Goal: Task Accomplishment & Management: Complete application form

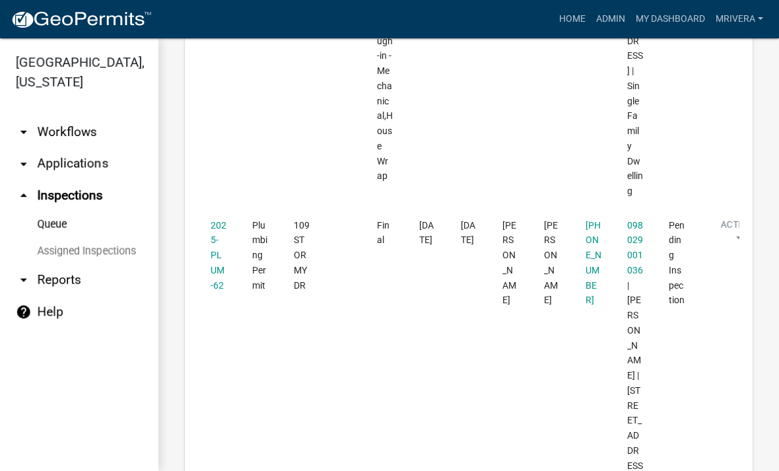
scroll to position [1316, 0]
click at [762, 233] on div "Inspection Queue Export Excel Format (.xlsx) CSV Format (.csv) Scheduled Date i…" at bounding box center [468, 200] width 621 height 2954
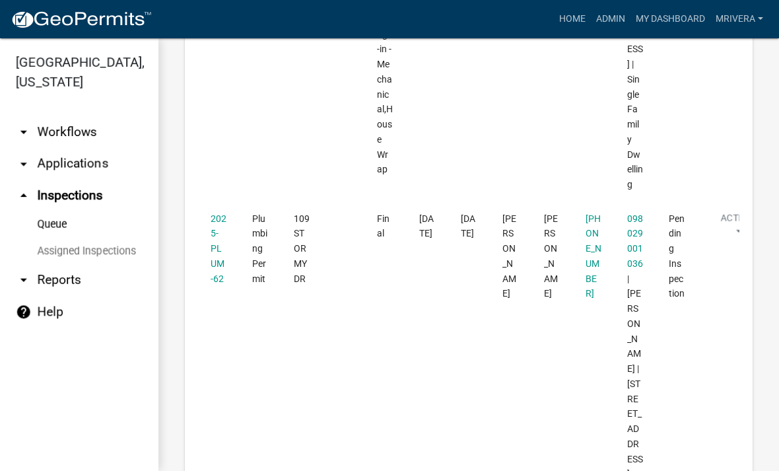
scroll to position [1312, 0]
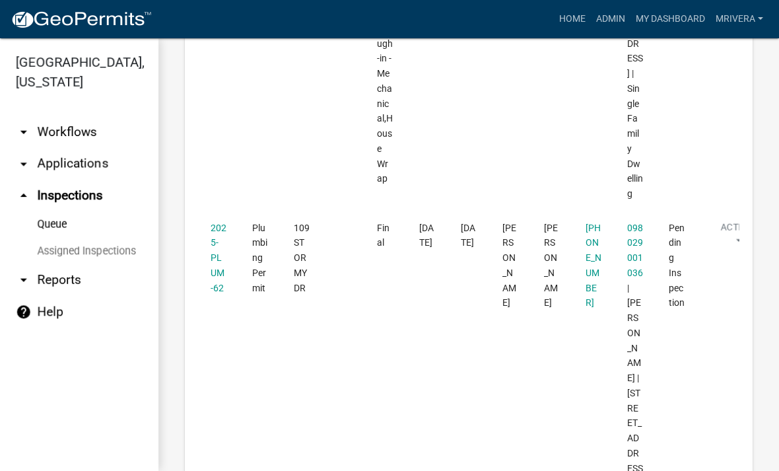
click at [221, 222] on link "2025-PLUM-62" at bounding box center [219, 257] width 16 height 71
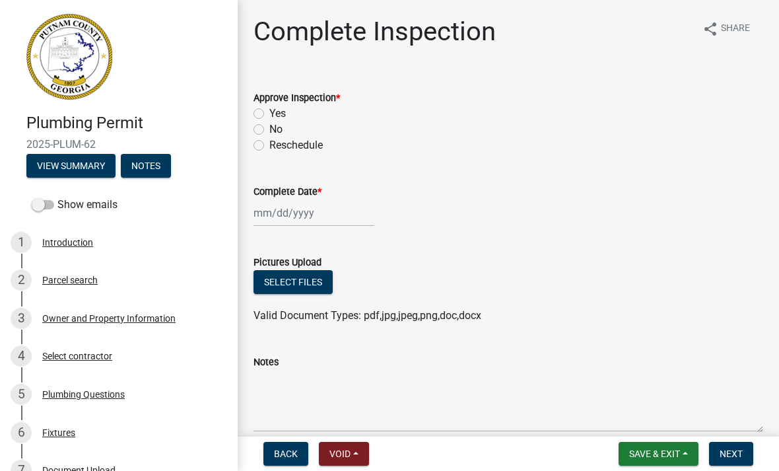
click at [267, 110] on div "Yes" at bounding box center [508, 114] width 510 height 16
click at [269, 115] on label "Yes" at bounding box center [277, 114] width 17 height 16
click at [269, 114] on input "Yes" at bounding box center [273, 110] width 9 height 9
radio input "true"
click at [299, 219] on div at bounding box center [313, 212] width 121 height 27
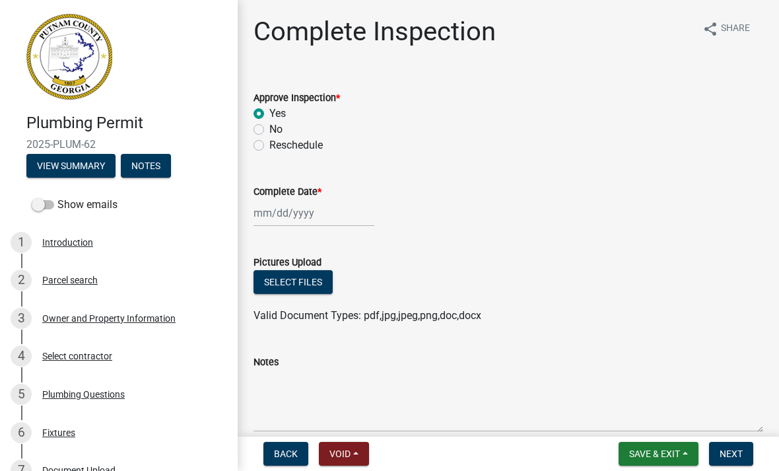
select select "10"
select select "2025"
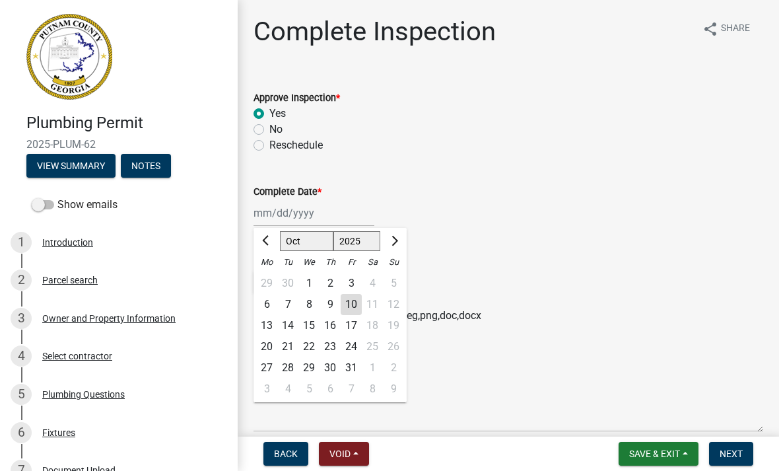
click at [350, 299] on div "10" at bounding box center [351, 304] width 21 height 21
type input "[DATE]"
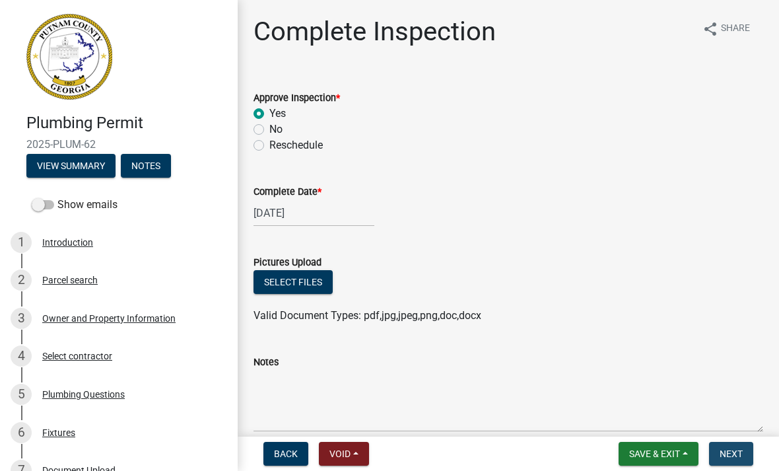
click at [731, 452] on span "Next" at bounding box center [731, 453] width 23 height 11
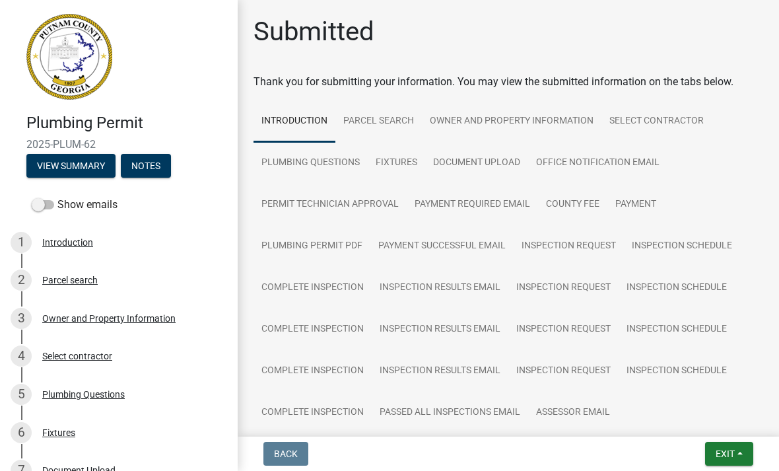
click at [725, 456] on span "Exit" at bounding box center [725, 453] width 19 height 11
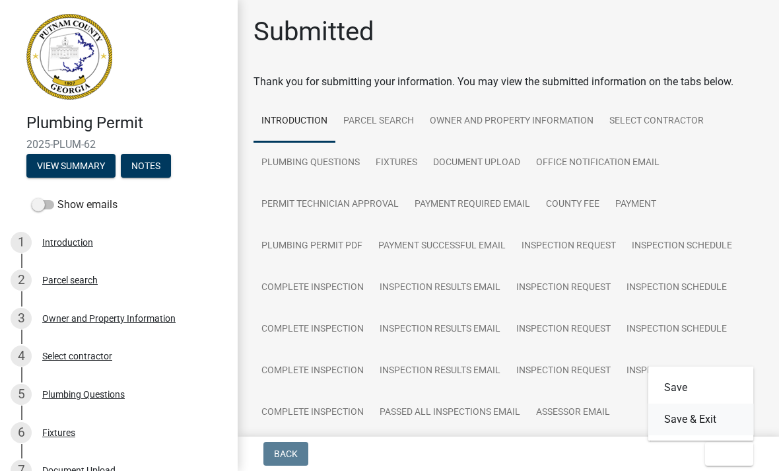
click at [720, 421] on button "Save & Exit" at bounding box center [701, 419] width 106 height 32
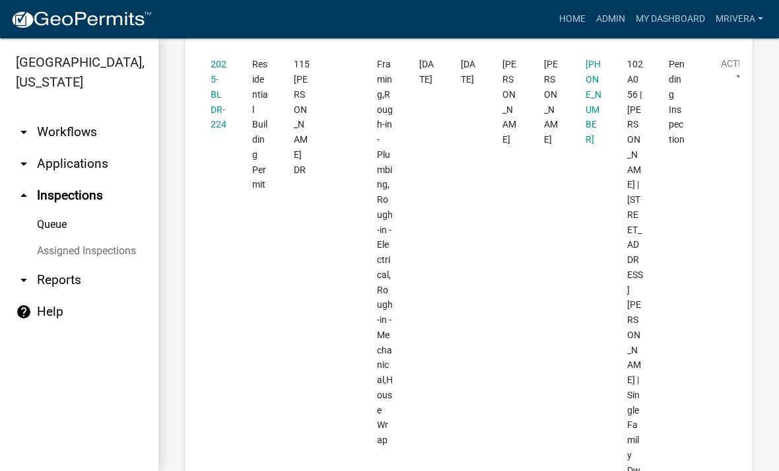
scroll to position [580, 0]
click at [220, 105] on link "2025-BLDR-224" at bounding box center [219, 95] width 16 height 71
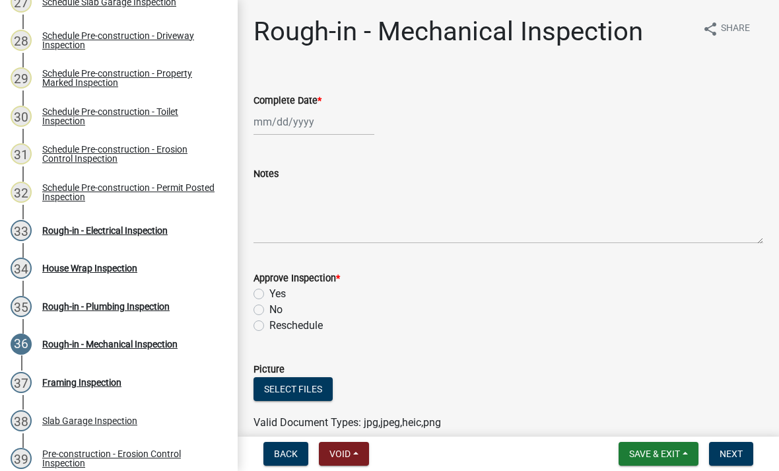
scroll to position [1246, 0]
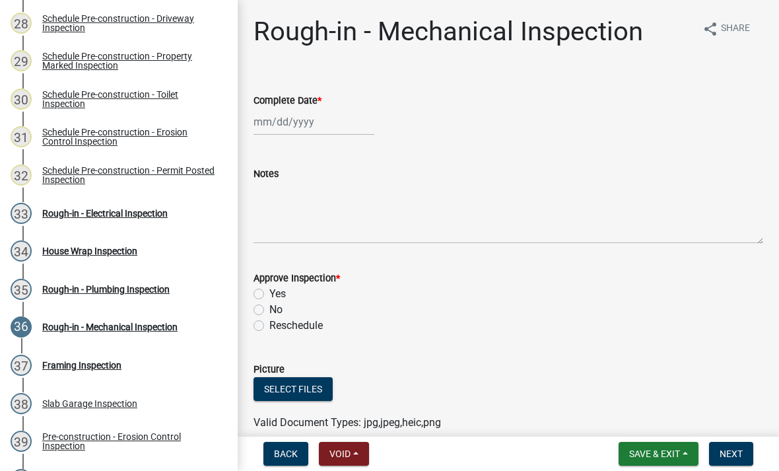
click at [145, 292] on div "Rough-in - Plumbing Inspection" at bounding box center [105, 289] width 127 height 9
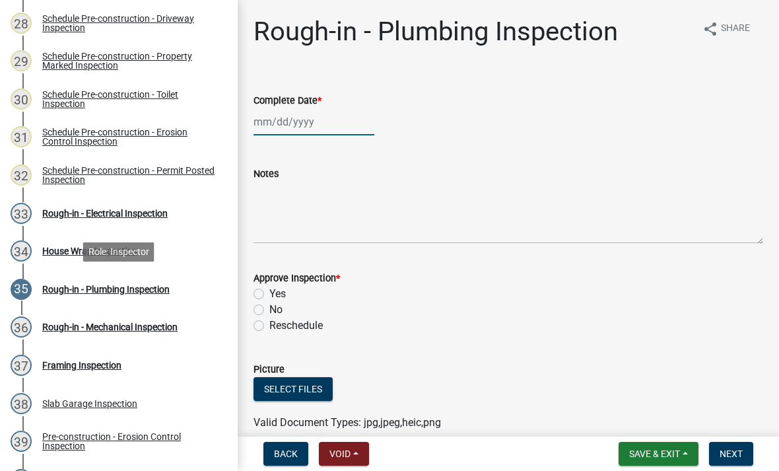
click at [321, 127] on div at bounding box center [313, 121] width 121 height 27
select select "10"
select select "2025"
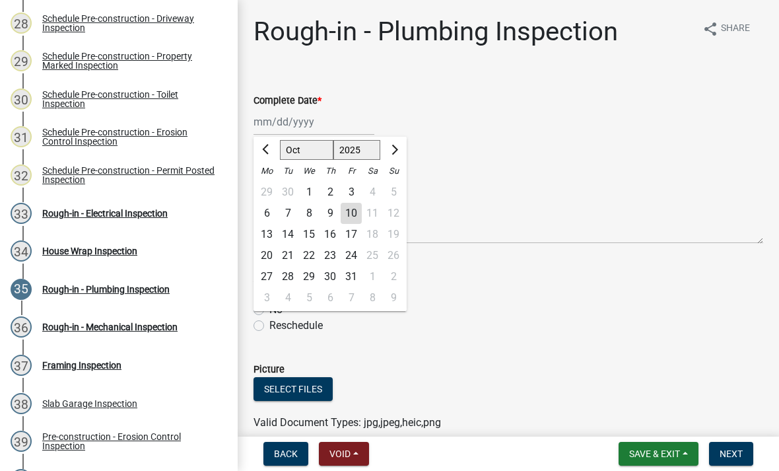
click at [353, 215] on div "10" at bounding box center [351, 213] width 21 height 21
type input "[DATE]"
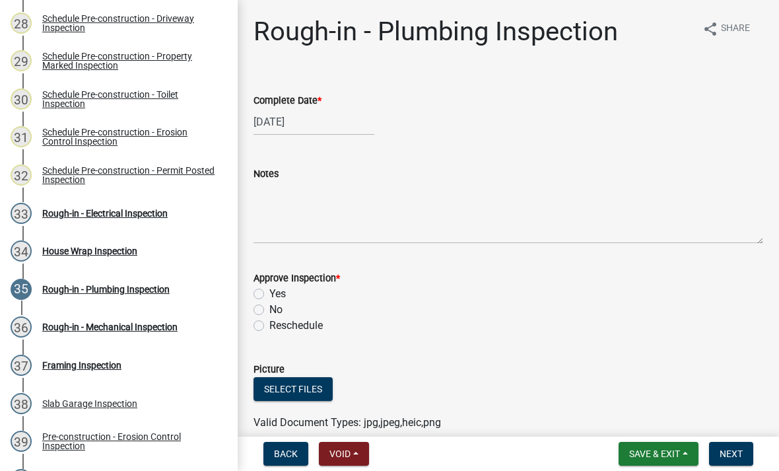
click at [271, 290] on label "Yes" at bounding box center [277, 294] width 17 height 16
click at [271, 290] on input "Yes" at bounding box center [273, 290] width 9 height 9
radio input "true"
click at [312, 122] on div "[DATE]" at bounding box center [313, 121] width 121 height 27
select select "10"
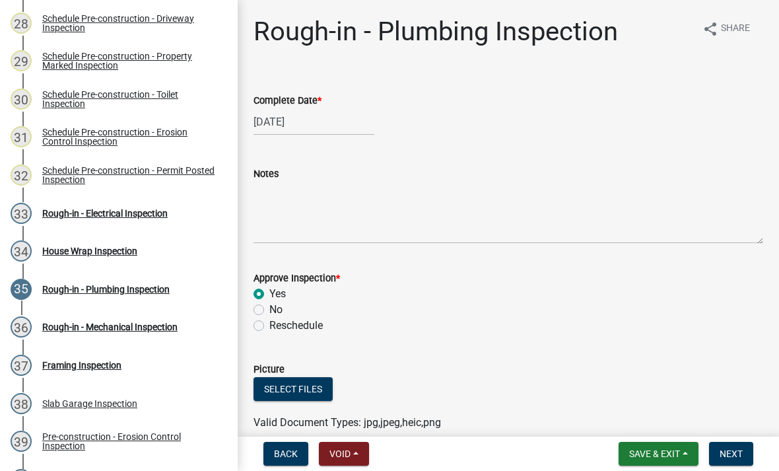
select select "2025"
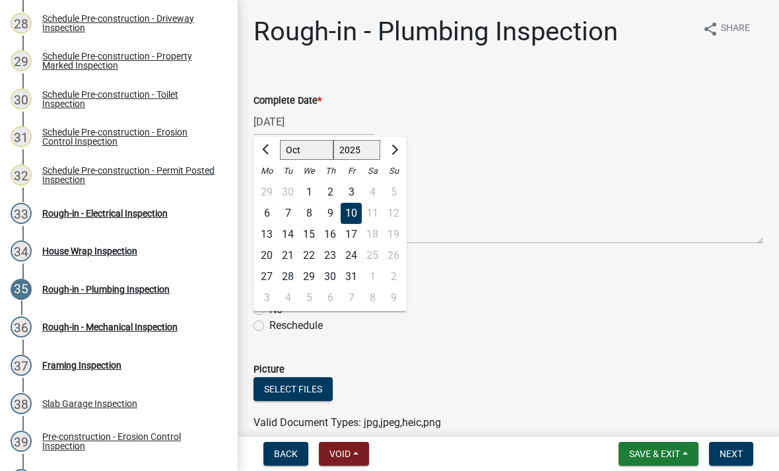
click at [279, 326] on label "Reschedule" at bounding box center [295, 326] width 53 height 16
click at [278, 326] on input "Reschedule" at bounding box center [273, 322] width 9 height 9
radio input "true"
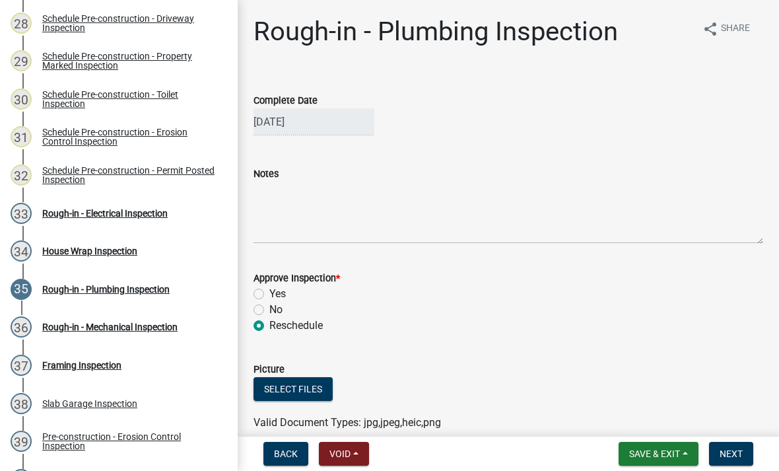
click at [281, 330] on label "Reschedule" at bounding box center [295, 326] width 53 height 16
click at [278, 326] on input "Reschedule" at bounding box center [273, 322] width 9 height 9
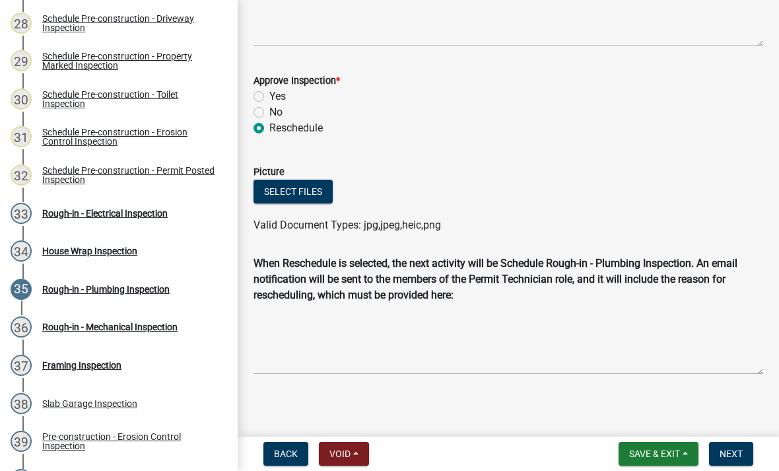
scroll to position [197, 0]
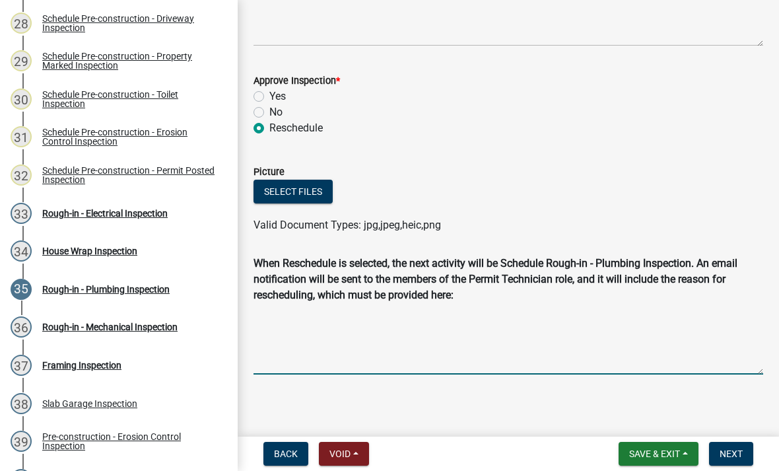
click at [341, 351] on textarea "Reschedule Reason" at bounding box center [508, 341] width 510 height 66
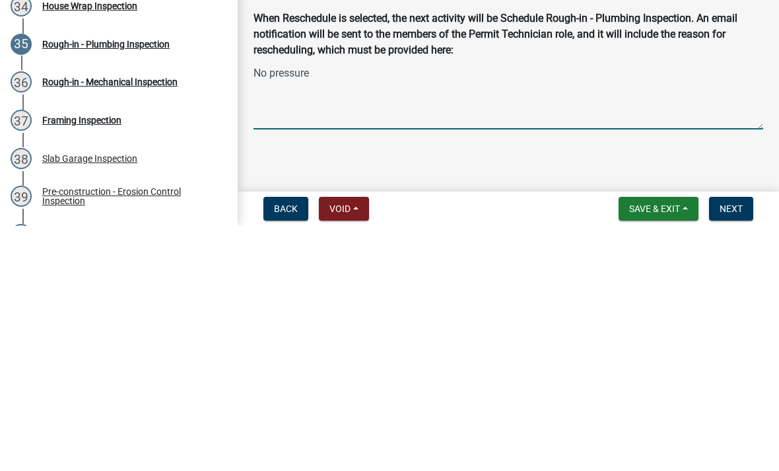
type textarea "No pressure"
click at [514, 156] on main "Rough-in - Plumbing Inspection share Share Complete Date 10/10/2025 Notes Appro…" at bounding box center [508, 215] width 541 height 431
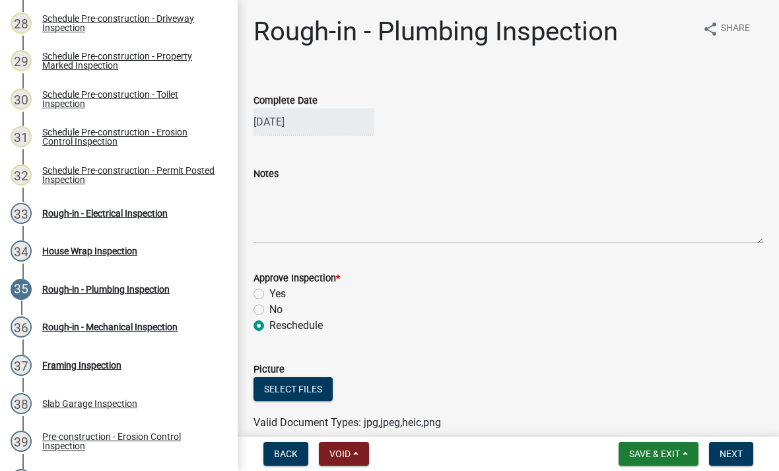
scroll to position [0, 0]
click at [157, 290] on div "Rough-in - Plumbing Inspection" at bounding box center [105, 289] width 127 height 9
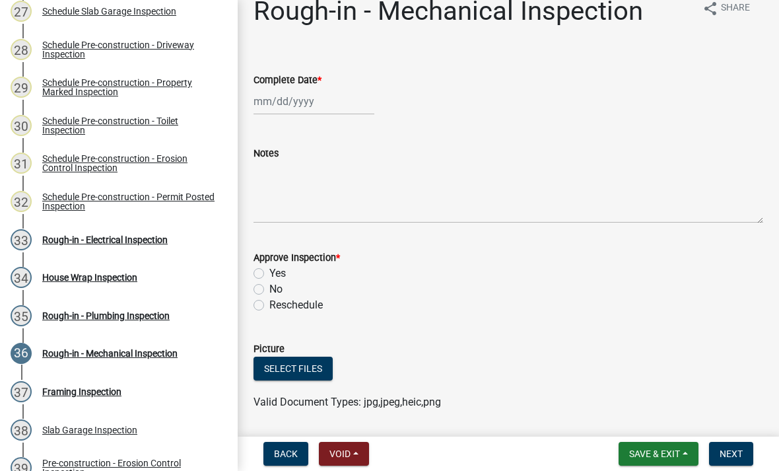
scroll to position [1249, 0]
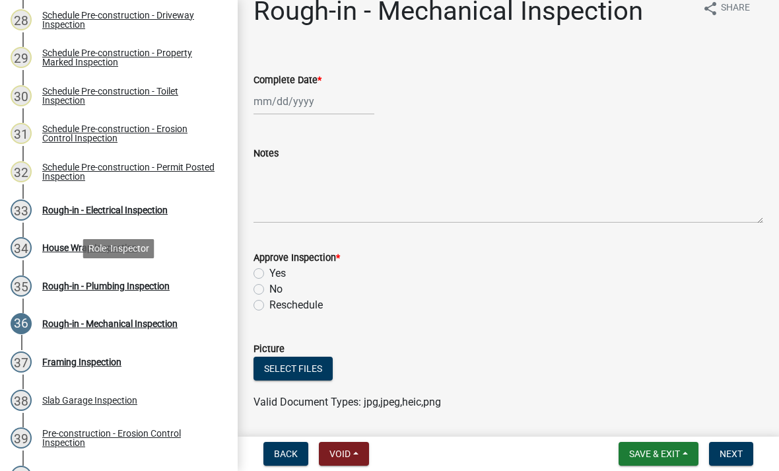
click at [164, 281] on div "Rough-in - Plumbing Inspection" at bounding box center [105, 285] width 127 height 9
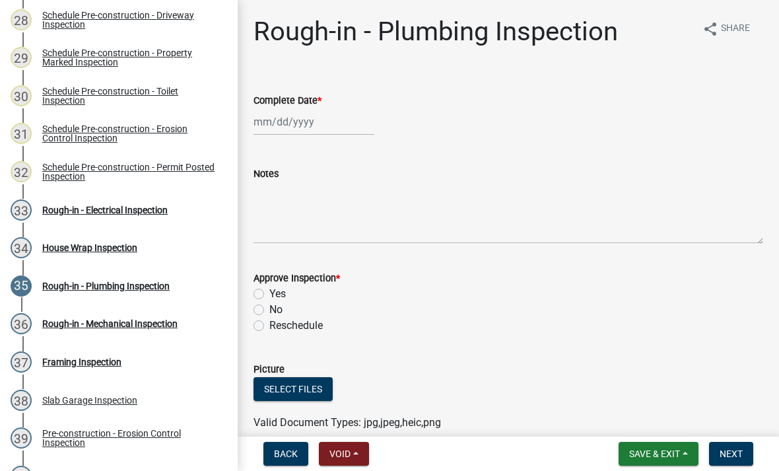
click at [269, 329] on label "Reschedule" at bounding box center [295, 326] width 53 height 16
click at [269, 326] on input "Reschedule" at bounding box center [273, 322] width 9 height 9
radio input "true"
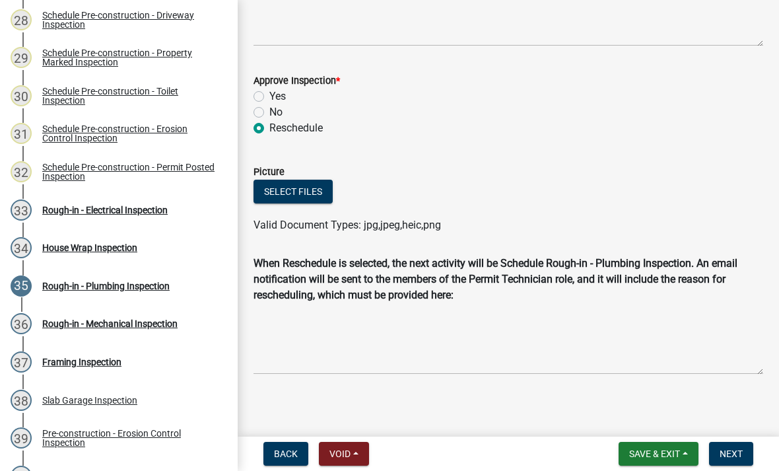
scroll to position [197, 0]
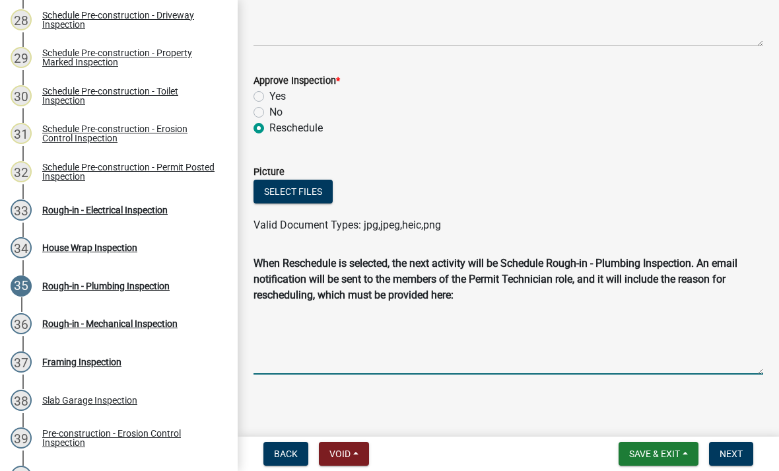
click at [422, 361] on textarea "Reschedule Reason" at bounding box center [508, 341] width 510 height 66
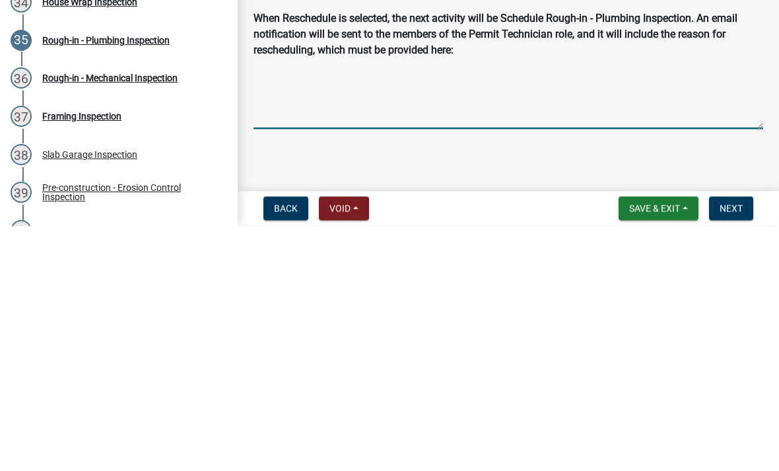
type textarea "M"
type textarea "No pressure"
click at [405, 170] on main "Rough-in - Plumbing Inspection share Share Complete Date Notes Approve Inspecti…" at bounding box center [508, 215] width 541 height 431
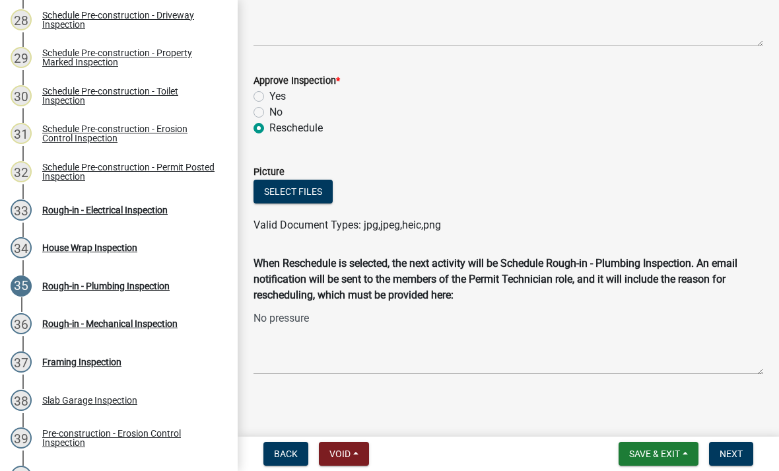
click at [736, 459] on span "Next" at bounding box center [731, 453] width 23 height 11
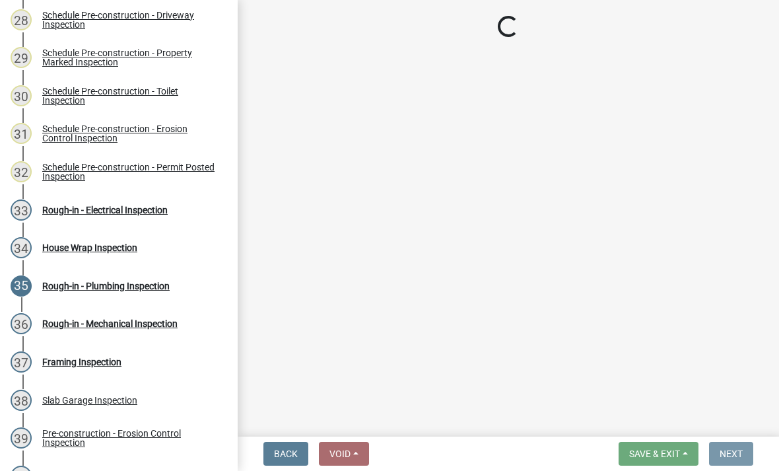
scroll to position [0, 0]
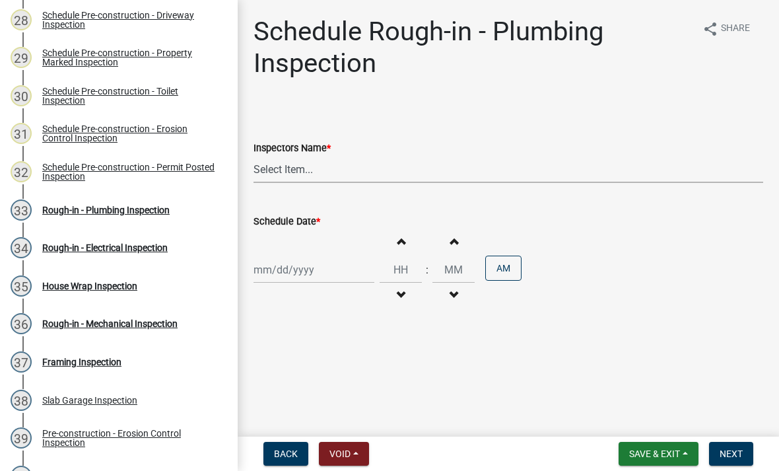
click at [335, 171] on select "Select Item... mrivera (Michele Rivera) StephanieM (Stephanie Morris ) QGrissom…" at bounding box center [508, 169] width 510 height 27
select select "07642ab0-564c-47bb-824b-0ccf2da83593"
click at [319, 276] on div at bounding box center [313, 269] width 121 height 27
select select "10"
select select "2025"
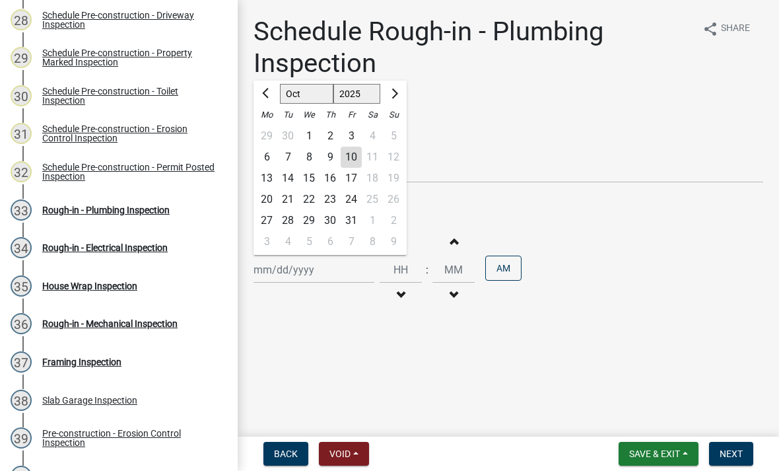
click at [357, 156] on div "10" at bounding box center [351, 157] width 21 height 21
type input "[DATE]"
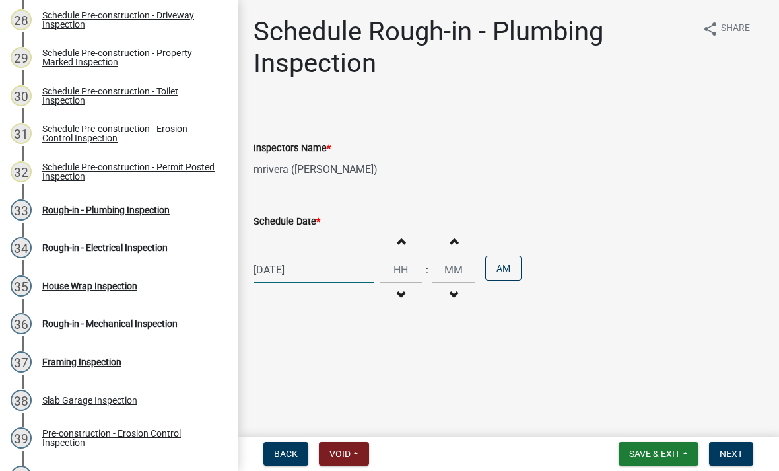
click at [317, 272] on div "[DATE]" at bounding box center [313, 269] width 121 height 27
select select "10"
select select "2025"
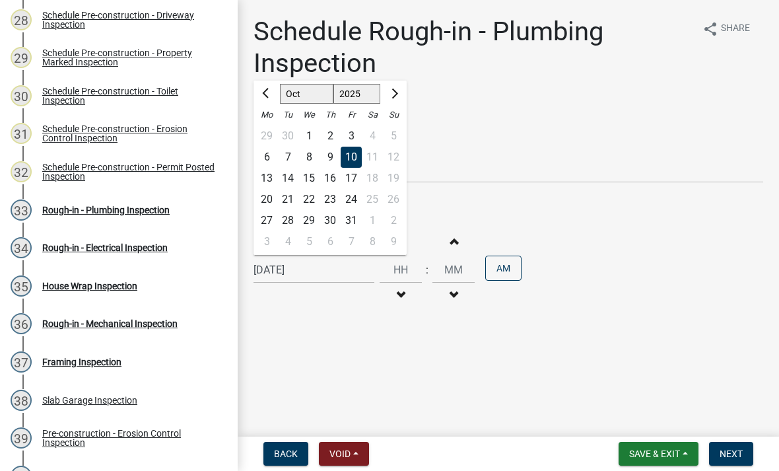
click at [271, 179] on div "13" at bounding box center [266, 178] width 21 height 21
type input "[DATE]"
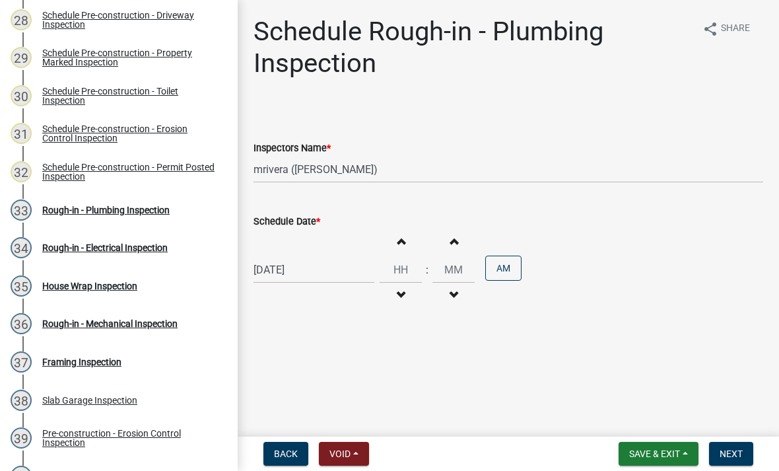
click at [734, 458] on span "Next" at bounding box center [731, 453] width 23 height 11
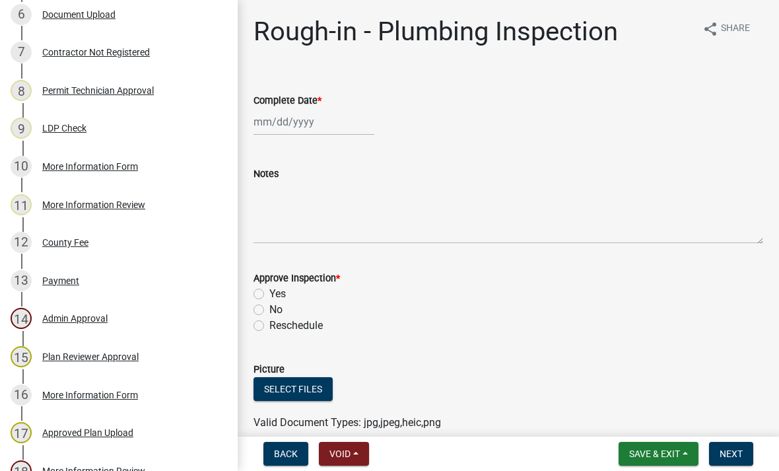
scroll to position [375, 0]
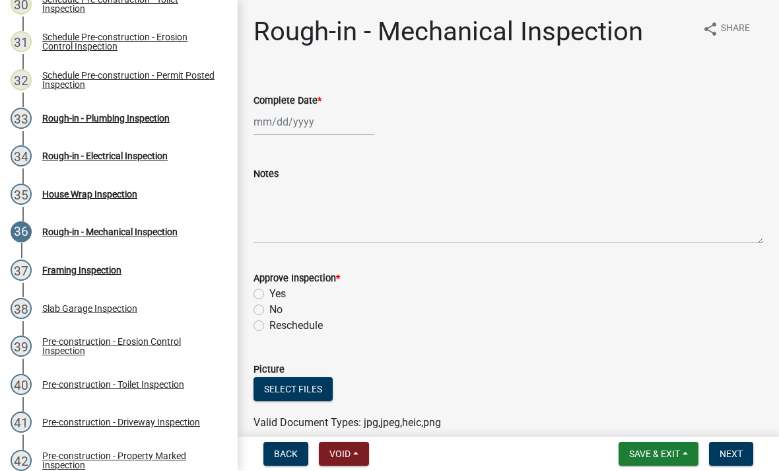
scroll to position [1341, 0]
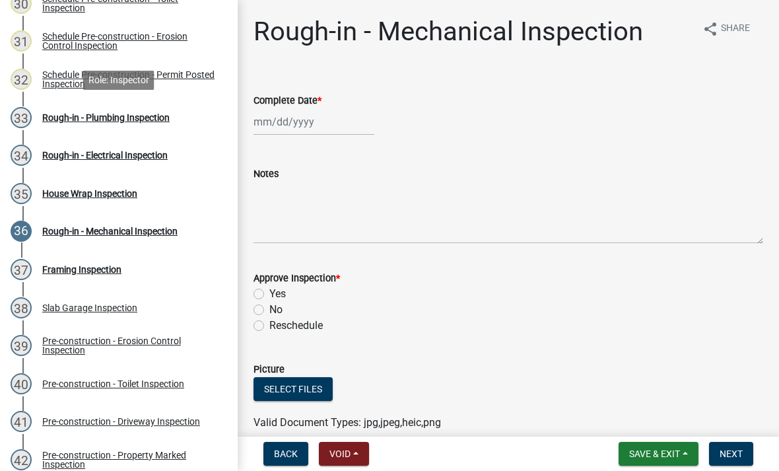
click at [162, 118] on div "Rough-in - Plumbing Inspection" at bounding box center [105, 117] width 127 height 9
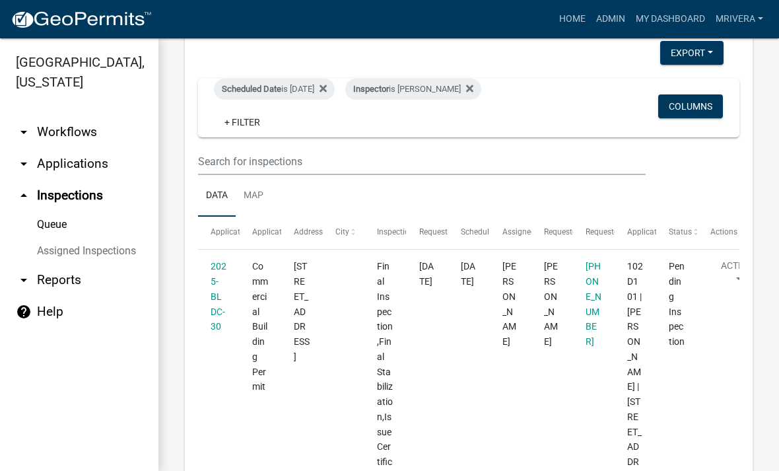
scroll to position [76, 0]
click at [313, 92] on div "Scheduled Date is [DATE]" at bounding box center [274, 88] width 121 height 21
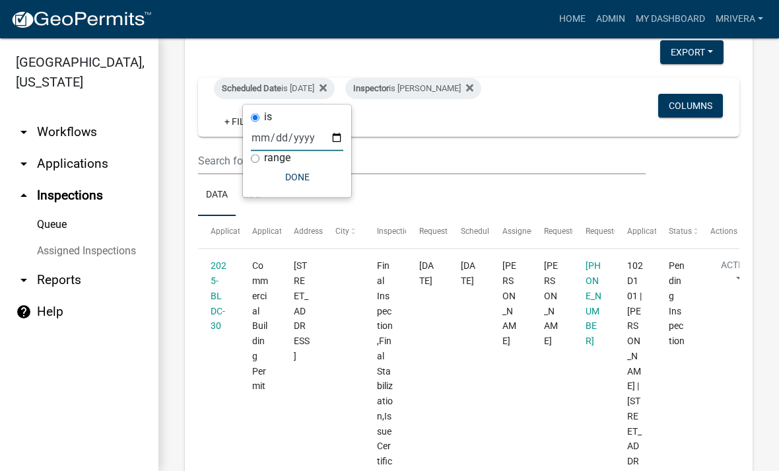
click at [311, 134] on input "[DATE]" at bounding box center [297, 137] width 92 height 27
type input "[DATE]"
click at [297, 179] on button "Done" at bounding box center [297, 177] width 92 height 24
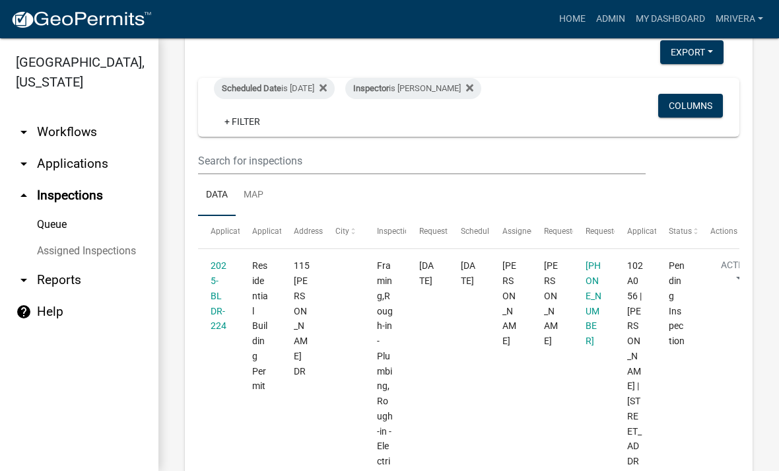
click at [214, 303] on link "2025-BLDR-224" at bounding box center [219, 295] width 16 height 71
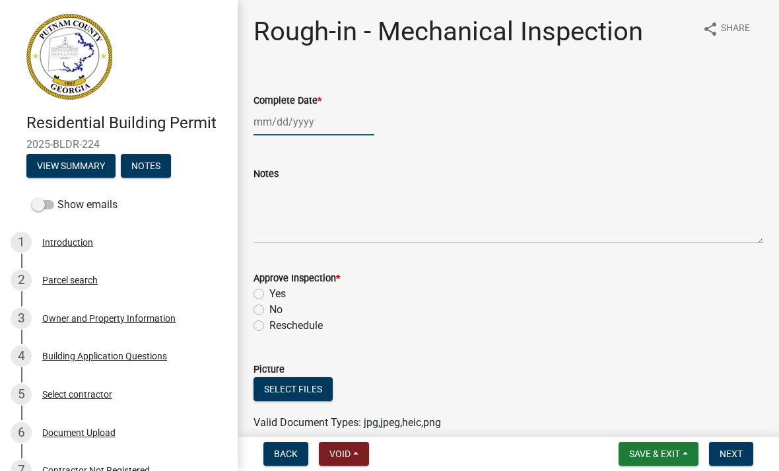
click at [319, 129] on div at bounding box center [313, 121] width 121 height 27
select select "10"
select select "2025"
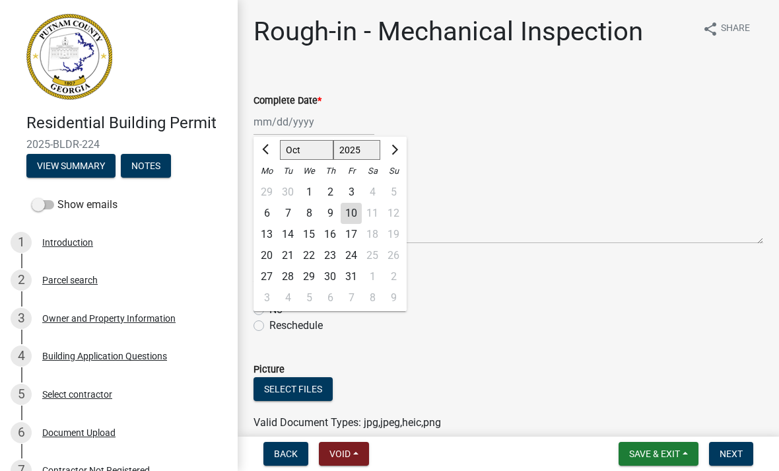
click at [351, 217] on div "10" at bounding box center [351, 213] width 21 height 21
type input "[DATE]"
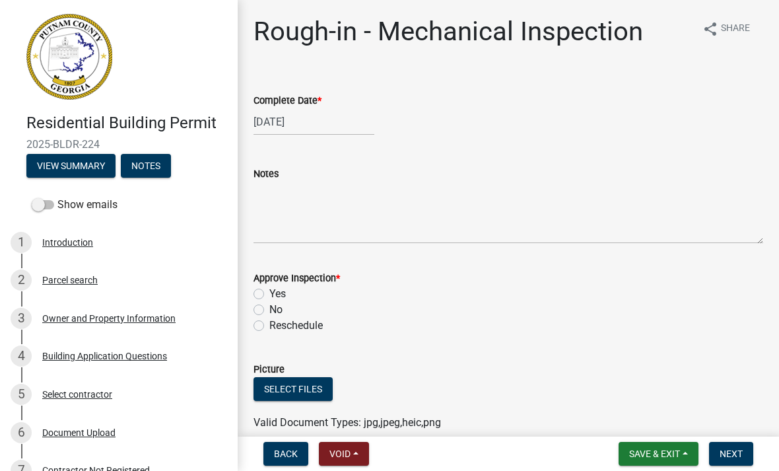
click at [266, 290] on div "Yes" at bounding box center [508, 294] width 510 height 16
click at [269, 288] on label "Yes" at bounding box center [277, 294] width 17 height 16
click at [269, 288] on input "Yes" at bounding box center [273, 290] width 9 height 9
radio input "true"
click at [735, 456] on span "Next" at bounding box center [731, 453] width 23 height 11
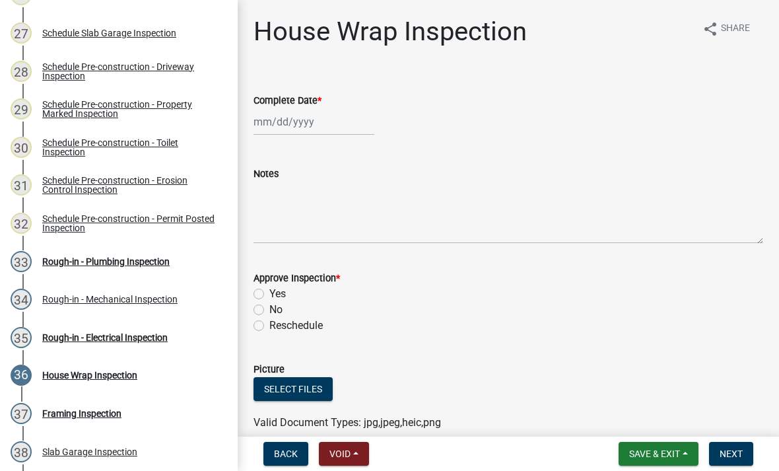
scroll to position [1258, 0]
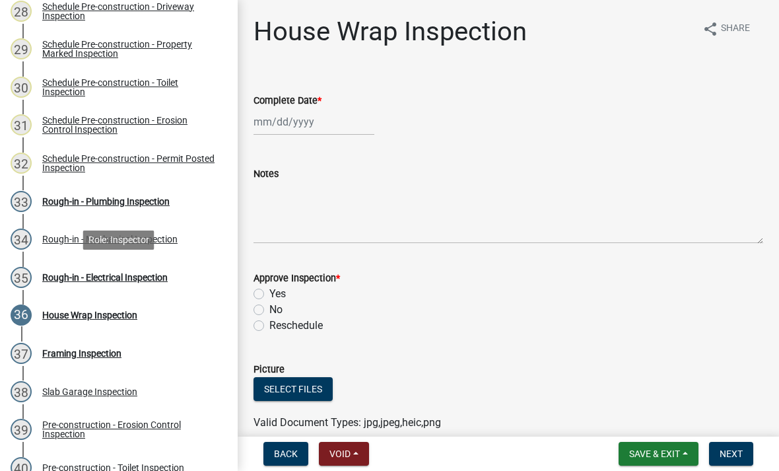
click at [161, 281] on div "Rough-in - Electrical Inspection" at bounding box center [104, 277] width 125 height 9
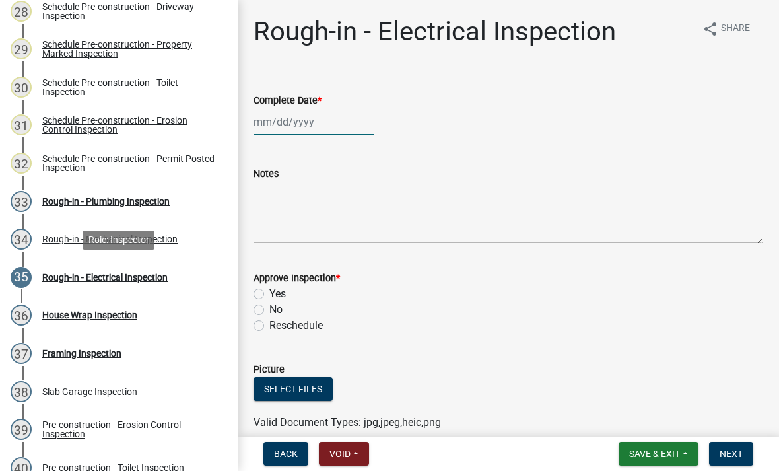
click at [304, 125] on div at bounding box center [313, 121] width 121 height 27
select select "10"
select select "2025"
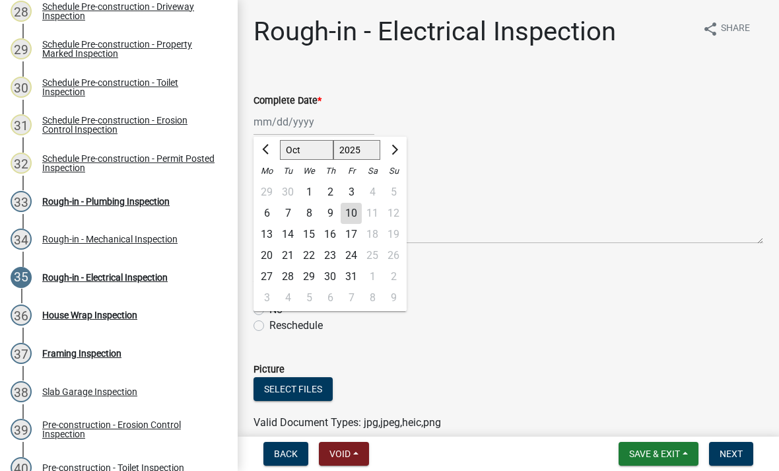
click at [349, 212] on div "10" at bounding box center [351, 213] width 21 height 21
type input "[DATE]"
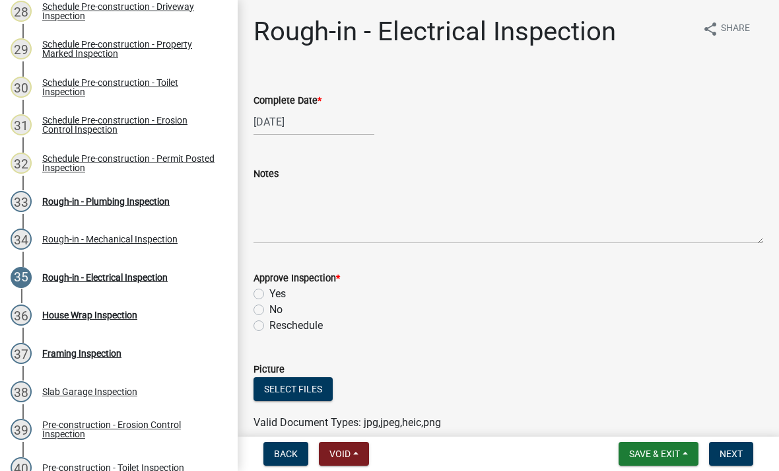
click at [269, 296] on label "Yes" at bounding box center [277, 294] width 17 height 16
click at [269, 294] on input "Yes" at bounding box center [273, 290] width 9 height 9
radio input "true"
click at [734, 458] on span "Next" at bounding box center [731, 453] width 23 height 11
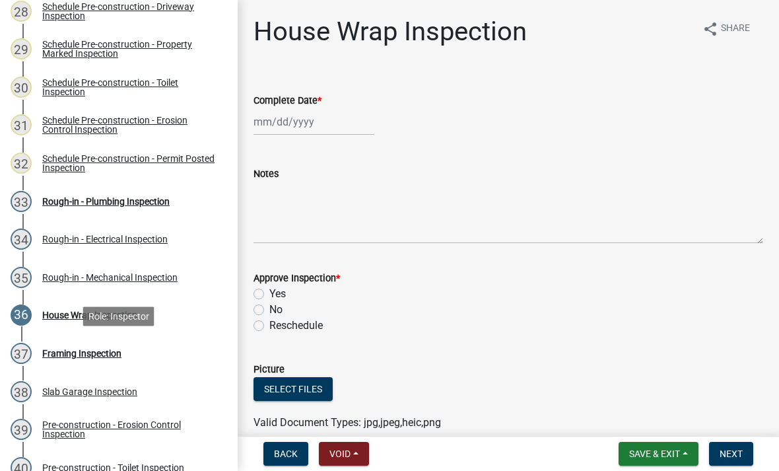
click at [106, 354] on div "Framing Inspection" at bounding box center [81, 353] width 79 height 9
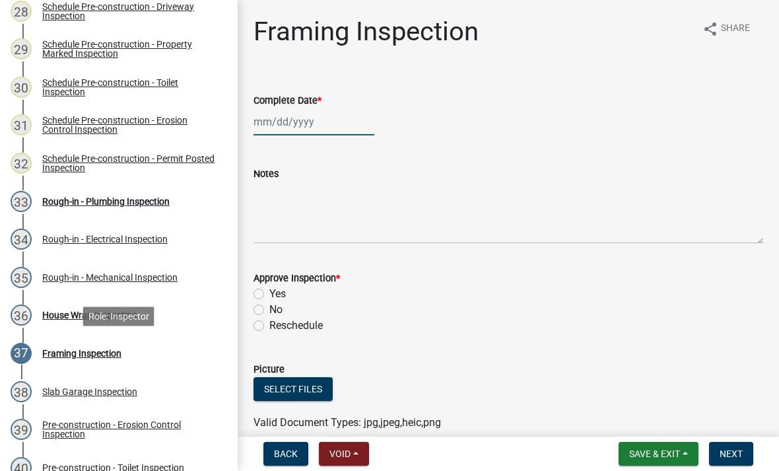
click at [323, 125] on div at bounding box center [313, 121] width 121 height 27
select select "10"
select select "2025"
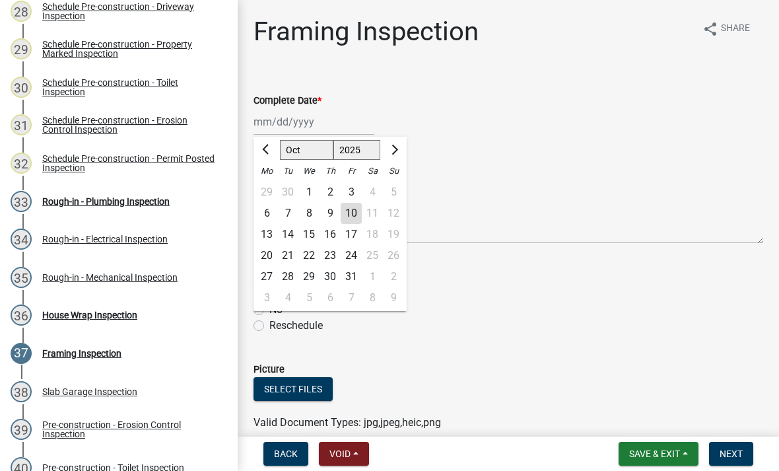
click at [353, 214] on div "10" at bounding box center [351, 213] width 21 height 21
type input "[DATE]"
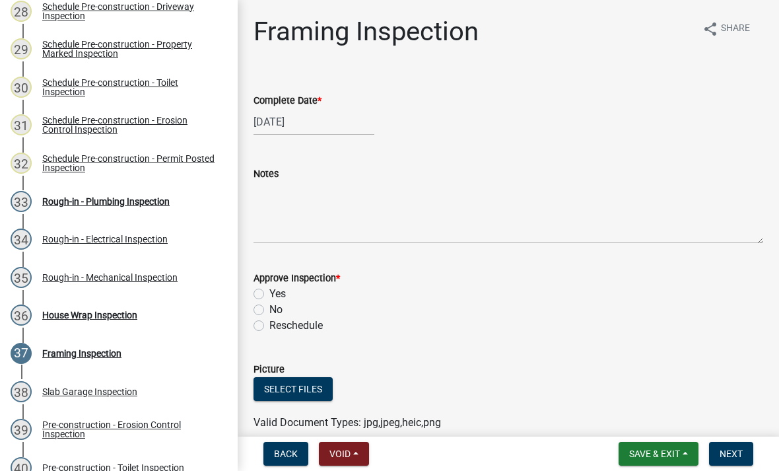
click at [269, 291] on label "Yes" at bounding box center [277, 294] width 17 height 16
click at [269, 291] on input "Yes" at bounding box center [273, 290] width 9 height 9
radio input "true"
click at [731, 451] on span "Next" at bounding box center [731, 453] width 23 height 11
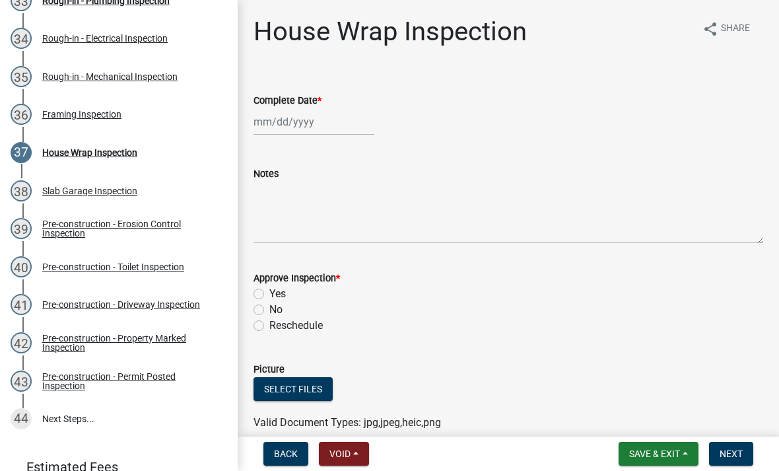
scroll to position [1461, 0]
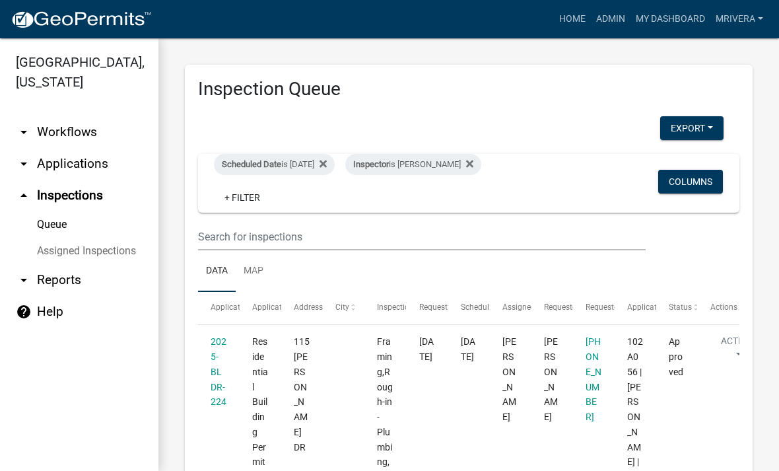
click at [296, 160] on div "Scheduled Date is [DATE]" at bounding box center [274, 164] width 121 height 21
click at [308, 193] on div "is" at bounding box center [297, 193] width 92 height 14
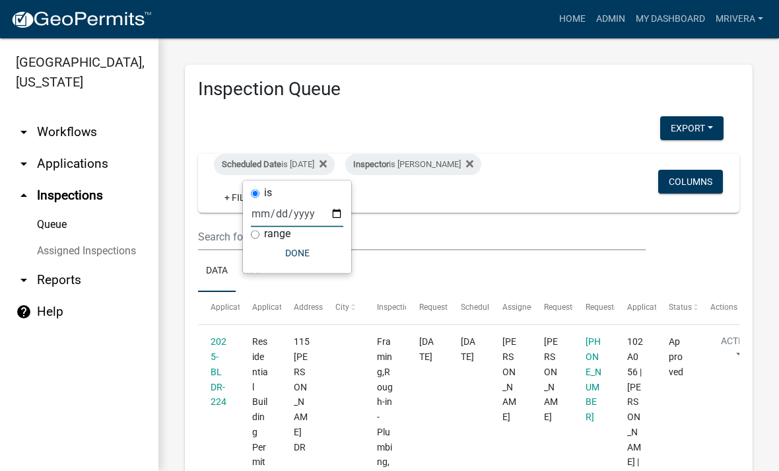
click at [282, 208] on input "[DATE]" at bounding box center [297, 213] width 92 height 27
type input "[DATE]"
click at [295, 250] on button "Done" at bounding box center [297, 253] width 92 height 24
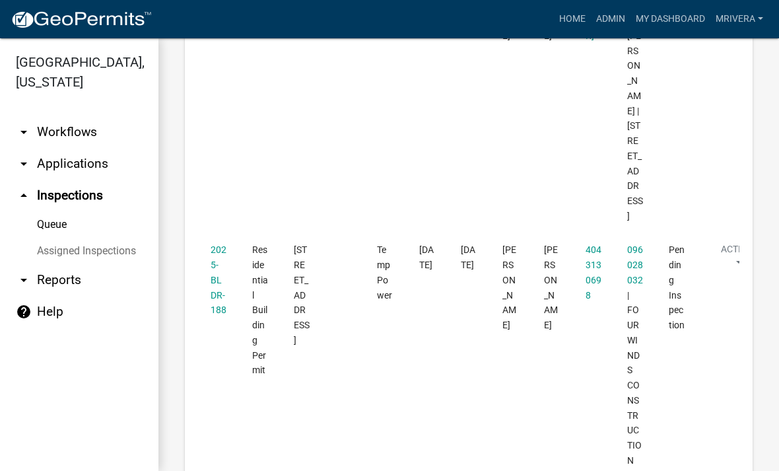
scroll to position [1552, 0]
click at [212, 242] on link "2025-BLDR-188" at bounding box center [219, 277] width 16 height 71
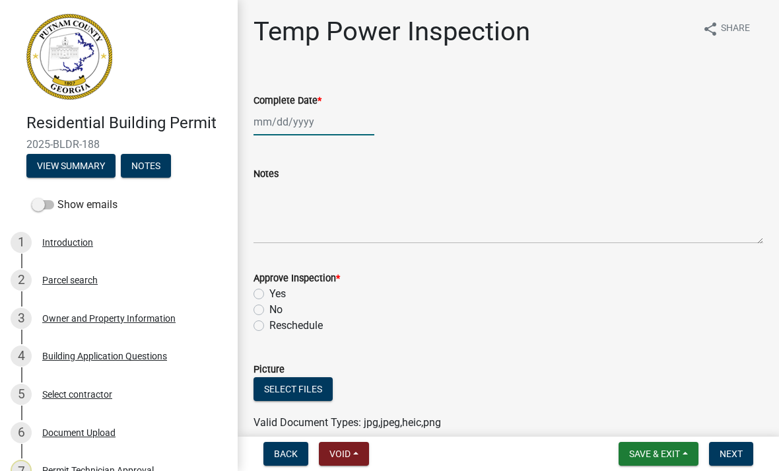
click at [353, 121] on div at bounding box center [313, 121] width 121 height 27
select select "10"
select select "2025"
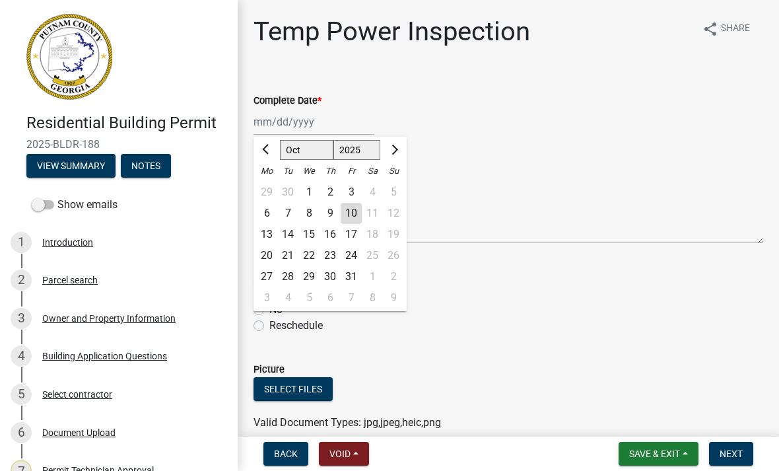
click at [359, 203] on div "10" at bounding box center [351, 213] width 21 height 21
type input "[DATE]"
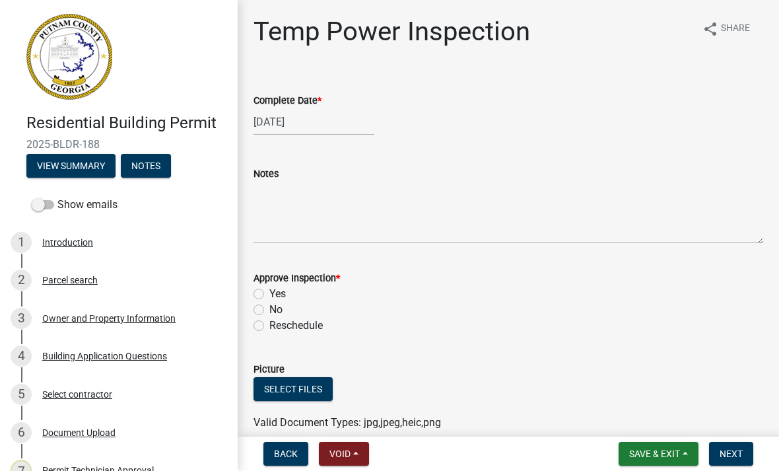
click at [269, 295] on label "Yes" at bounding box center [277, 294] width 17 height 16
click at [269, 294] on input "Yes" at bounding box center [273, 290] width 9 height 9
radio input "true"
click at [729, 447] on button "Next" at bounding box center [731, 454] width 44 height 24
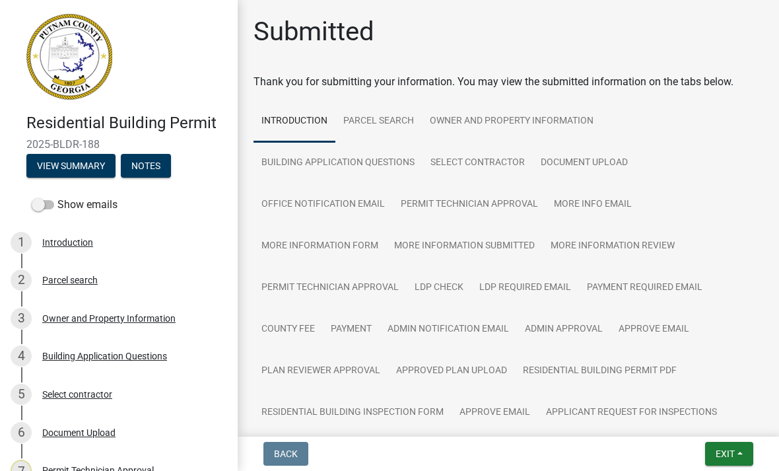
click at [731, 452] on span "Exit" at bounding box center [725, 453] width 19 height 11
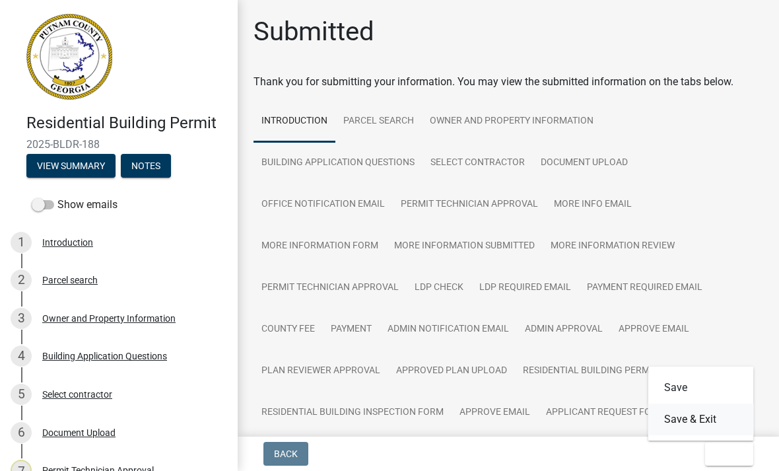
click at [716, 409] on button "Save & Exit" at bounding box center [701, 419] width 106 height 32
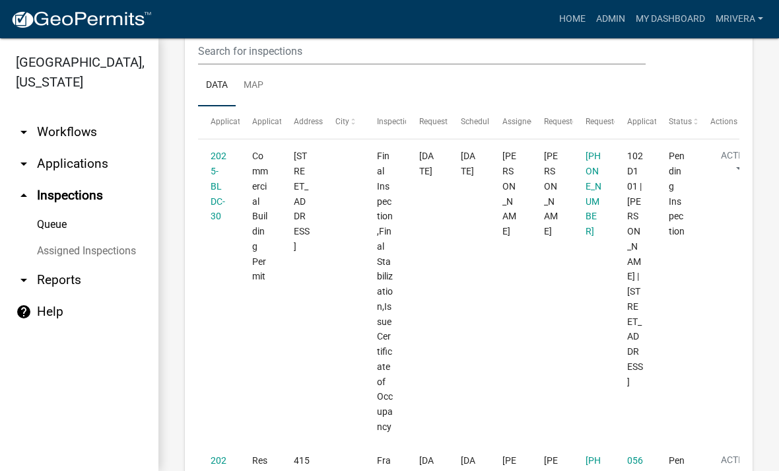
scroll to position [187, 0]
click at [220, 179] on link "2025-BLDC-30" at bounding box center [219, 184] width 16 height 71
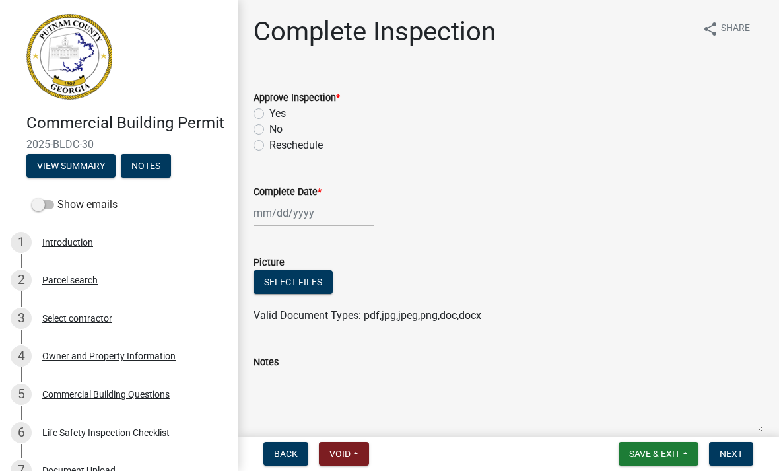
click at [269, 114] on label "Yes" at bounding box center [277, 114] width 17 height 16
click at [269, 114] on input "Yes" at bounding box center [273, 110] width 9 height 9
radio input "true"
click at [319, 215] on div at bounding box center [313, 212] width 121 height 27
select select "10"
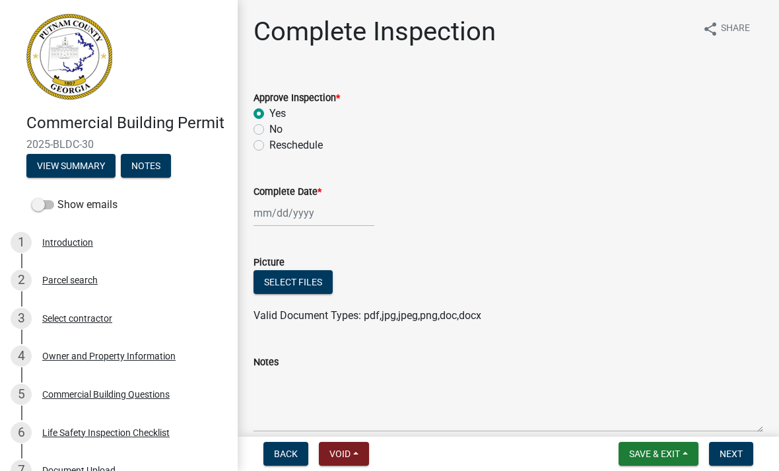
select select "2025"
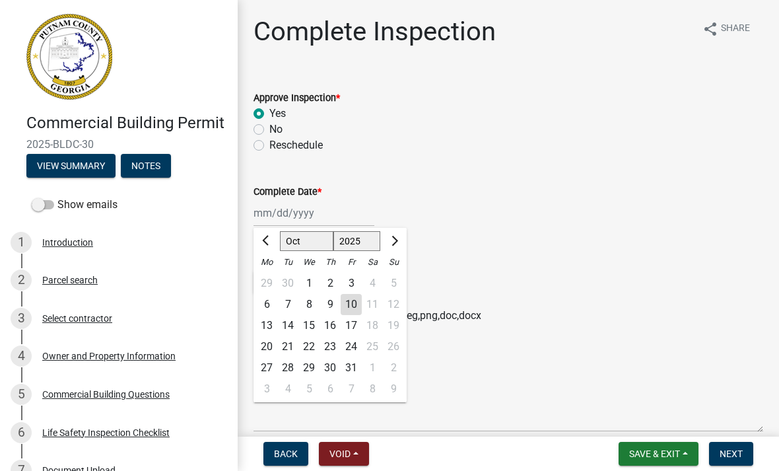
click at [358, 305] on div "10" at bounding box center [351, 304] width 21 height 21
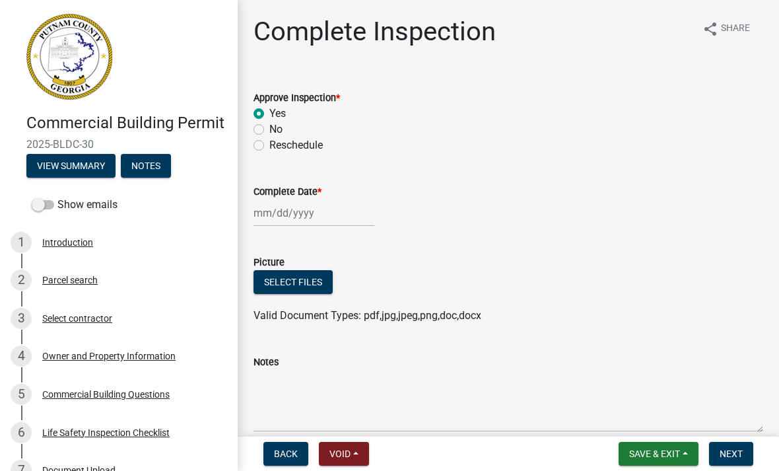
type input "[DATE]"
click at [737, 461] on button "Next" at bounding box center [731, 454] width 44 height 24
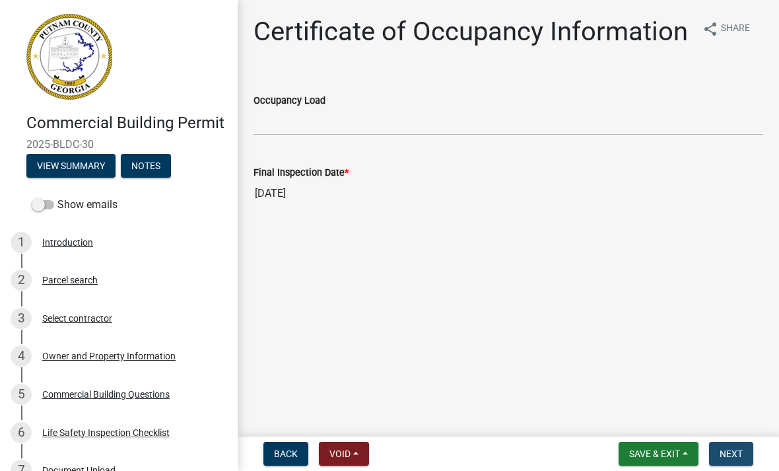
click at [745, 453] on button "Next" at bounding box center [731, 454] width 44 height 24
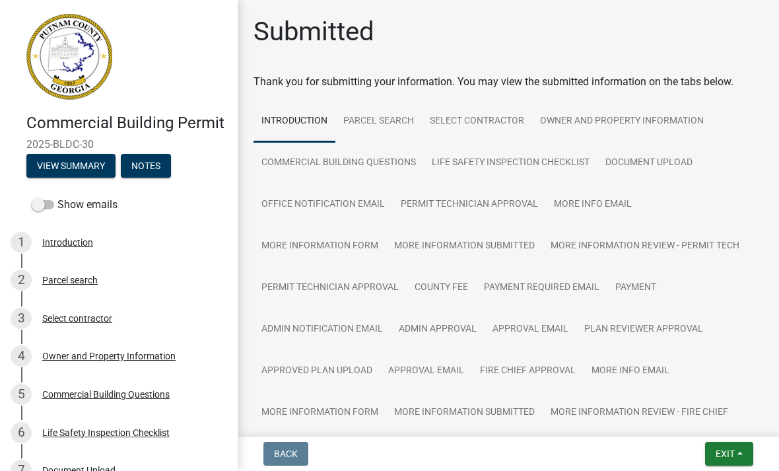
click at [741, 452] on button "Exit" at bounding box center [729, 454] width 48 height 24
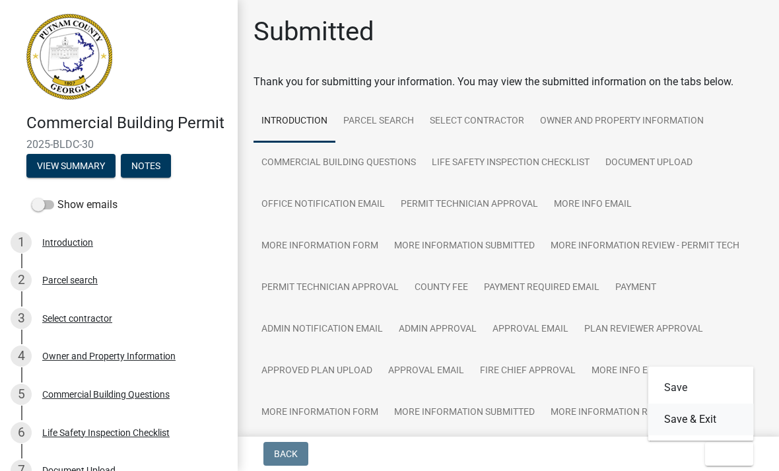
click at [712, 428] on button "Save & Exit" at bounding box center [701, 419] width 106 height 32
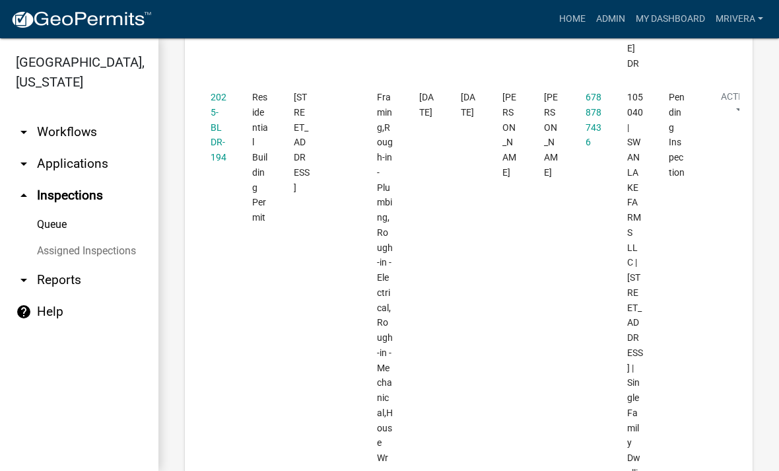
scroll to position [989, 0]
click at [207, 98] on datatable-body-cell "2025-BLDR-194" at bounding box center [219, 292] width 42 height 424
click at [220, 106] on link "2025-BLDR-194" at bounding box center [219, 126] width 16 height 71
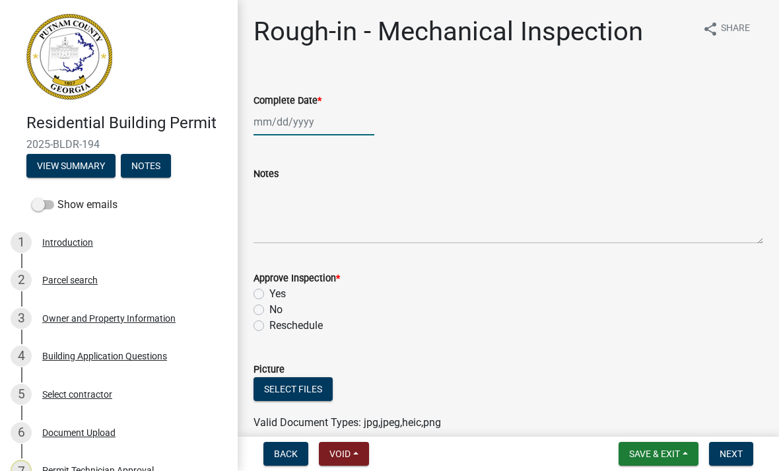
click at [306, 132] on div at bounding box center [313, 121] width 121 height 27
select select "10"
select select "2025"
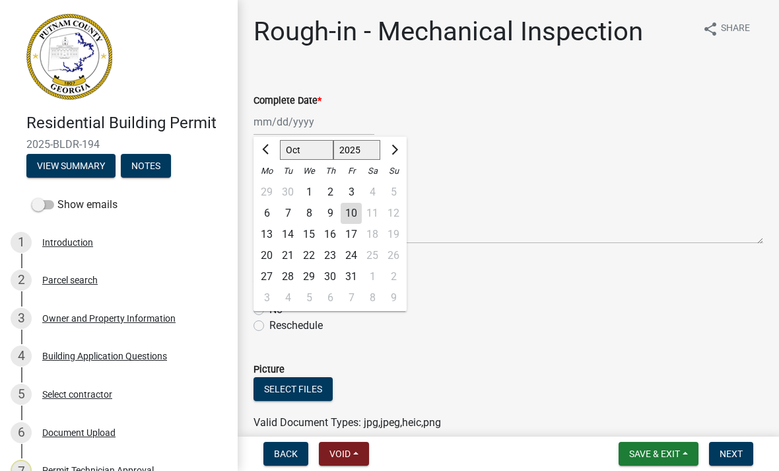
click at [354, 213] on div "10" at bounding box center [351, 213] width 21 height 21
type input "[DATE]"
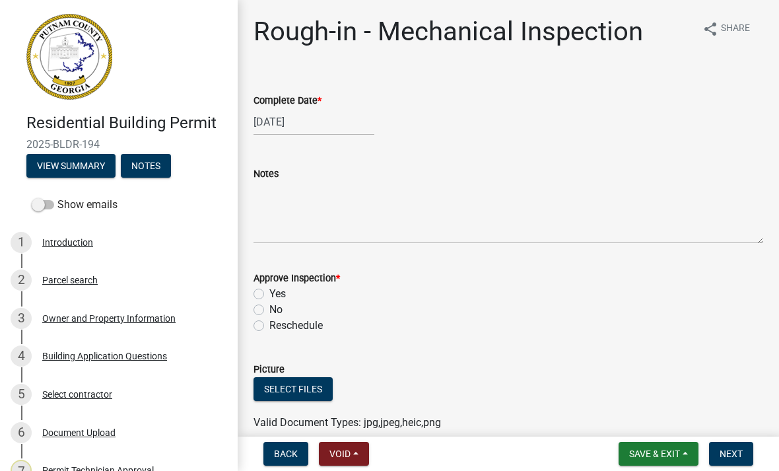
click at [269, 292] on label "Yes" at bounding box center [277, 294] width 17 height 16
click at [269, 292] on input "Yes" at bounding box center [273, 290] width 9 height 9
radio input "true"
click at [737, 455] on span "Next" at bounding box center [731, 453] width 23 height 11
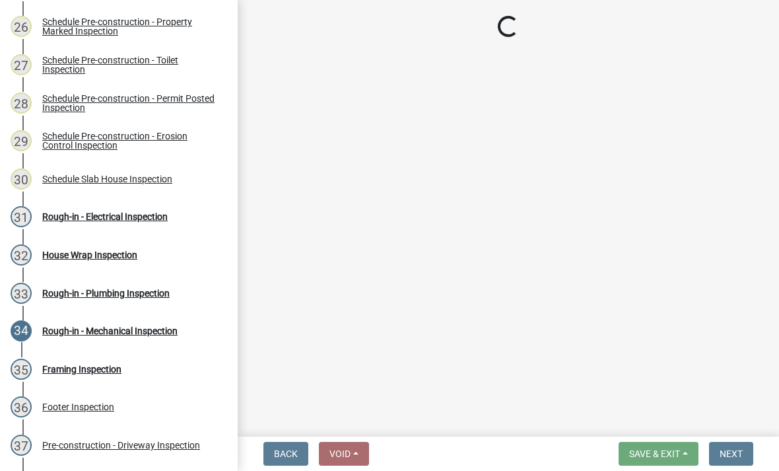
scroll to position [1168, 0]
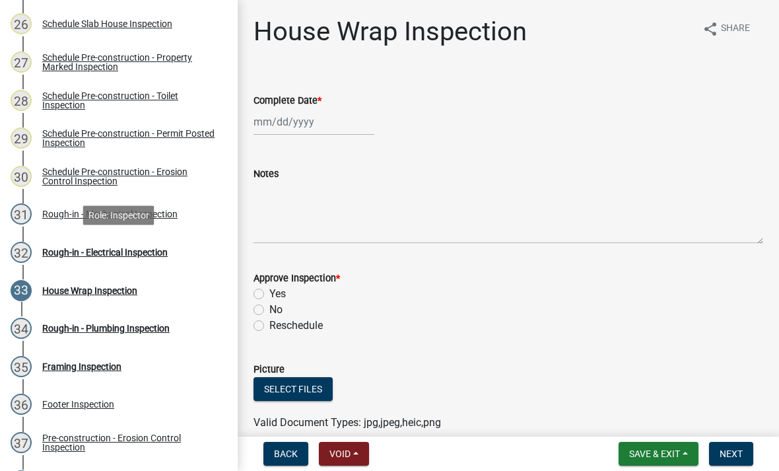
click at [72, 252] on div "Rough-in - Electrical Inspection" at bounding box center [104, 252] width 125 height 9
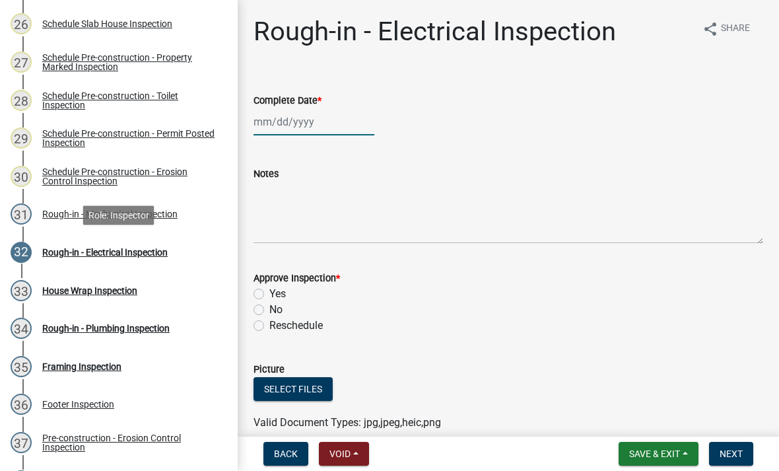
click at [298, 123] on div at bounding box center [313, 121] width 121 height 27
select select "10"
select select "2025"
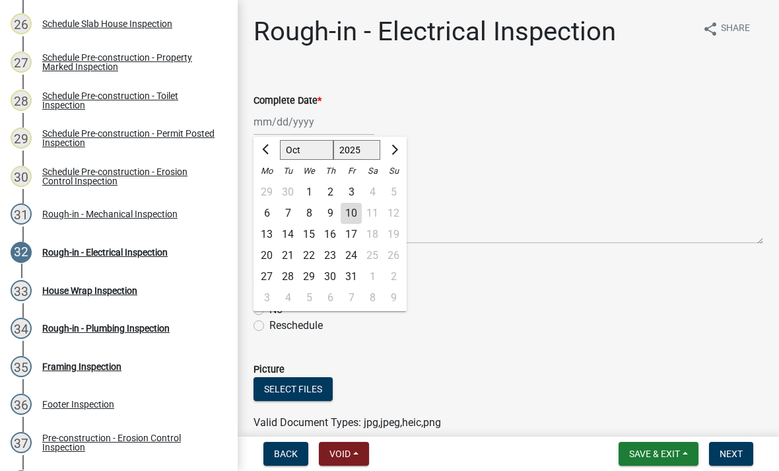
click at [353, 216] on div "10" at bounding box center [351, 213] width 21 height 21
type input "[DATE]"
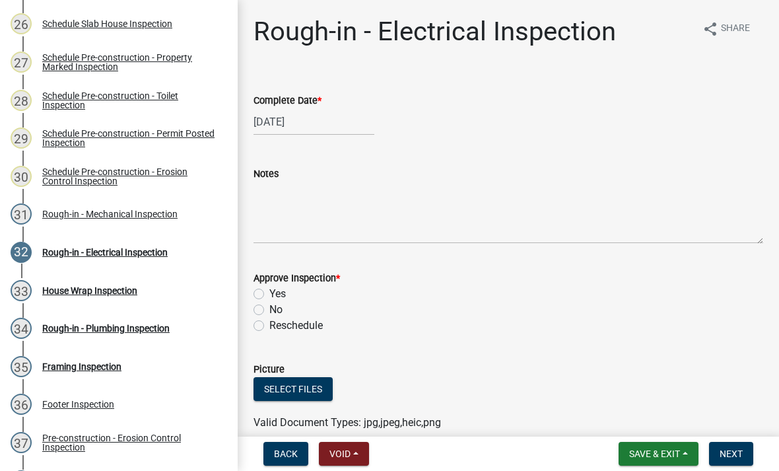
click at [269, 294] on label "Yes" at bounding box center [277, 294] width 17 height 16
click at [269, 294] on input "Yes" at bounding box center [273, 290] width 9 height 9
radio input "true"
click at [738, 456] on span "Next" at bounding box center [731, 453] width 23 height 11
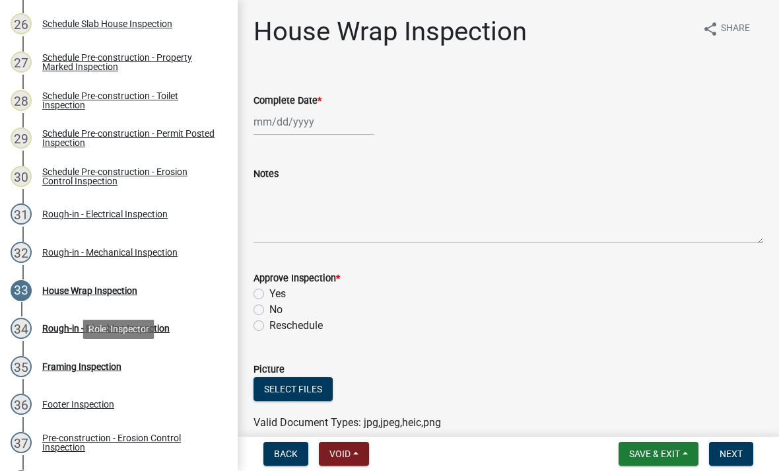
click at [116, 373] on div "35 Framing Inspection" at bounding box center [114, 366] width 206 height 21
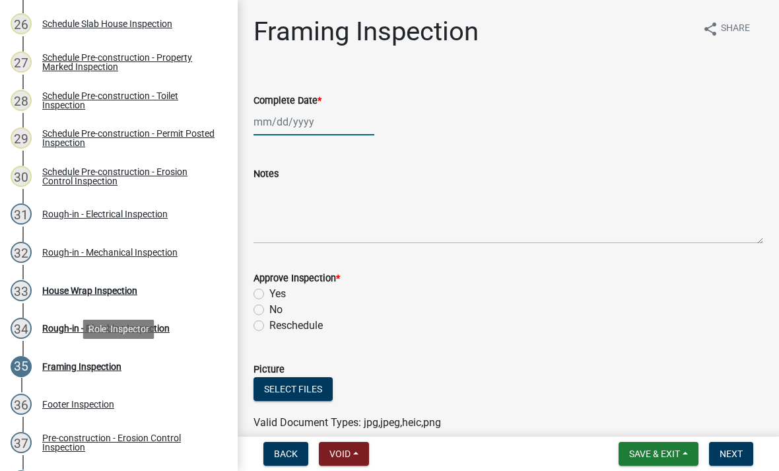
click at [325, 111] on div at bounding box center [313, 121] width 121 height 27
select select "10"
select select "2025"
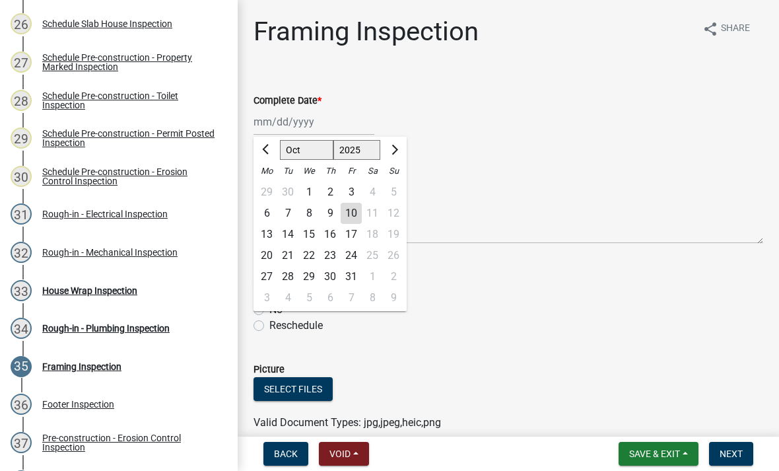
click at [359, 213] on div "10" at bounding box center [351, 213] width 21 height 21
type input "[DATE]"
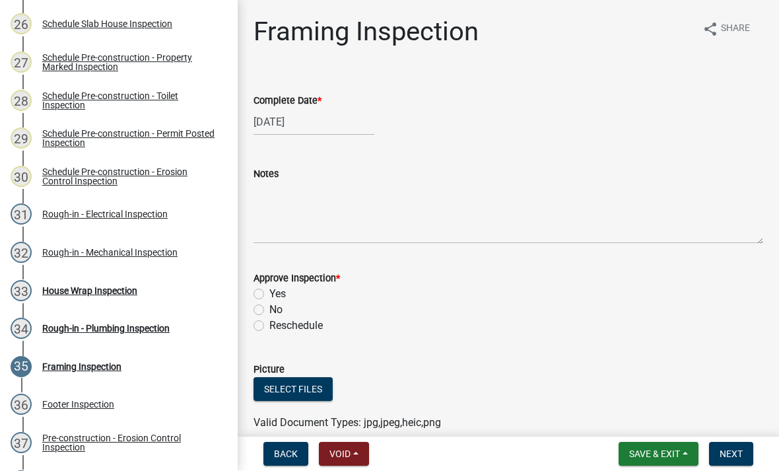
click at [269, 289] on label "Yes" at bounding box center [277, 294] width 17 height 16
click at [269, 289] on input "Yes" at bounding box center [273, 290] width 9 height 9
radio input "true"
click at [737, 459] on button "Next" at bounding box center [731, 454] width 44 height 24
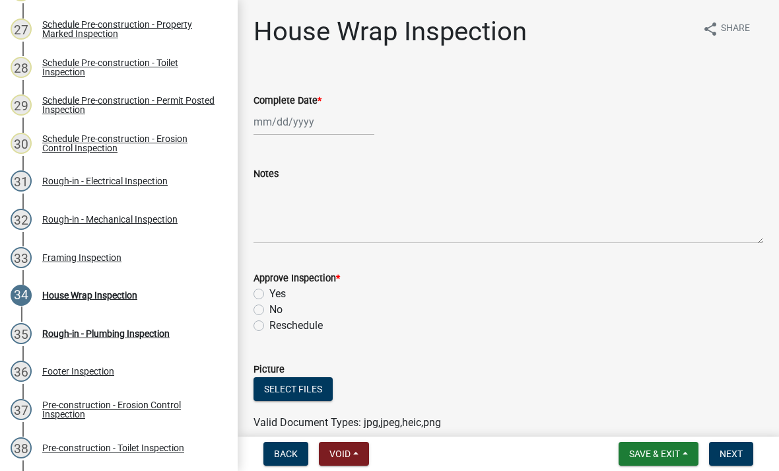
scroll to position [1213, 0]
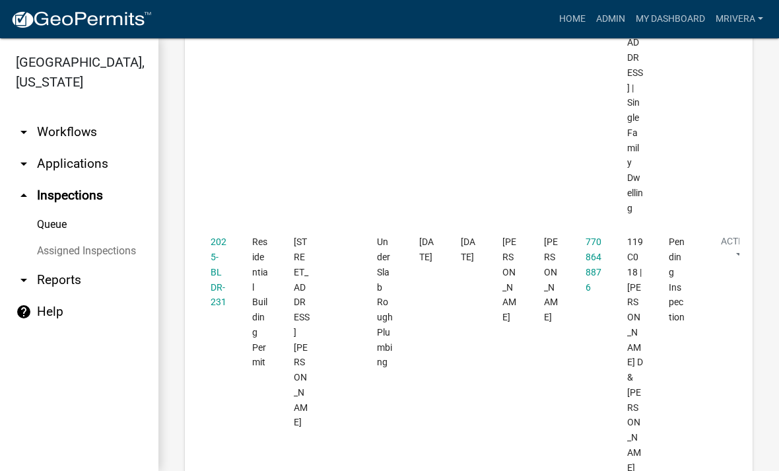
scroll to position [2044, 0]
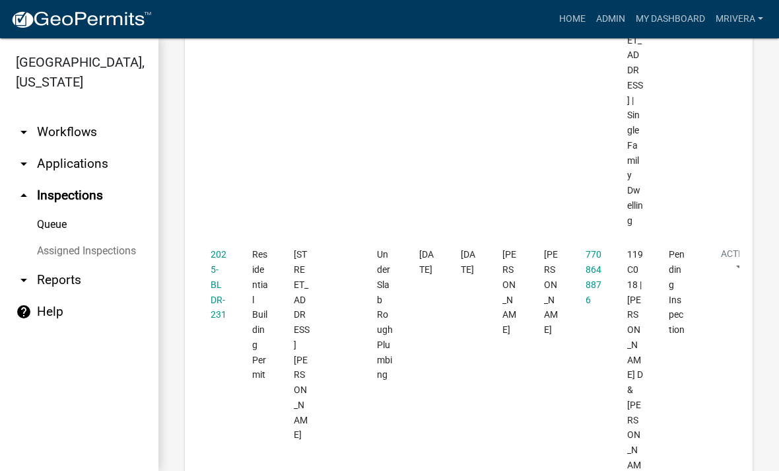
click at [218, 249] on link "2025-BLDR-231" at bounding box center [219, 284] width 16 height 71
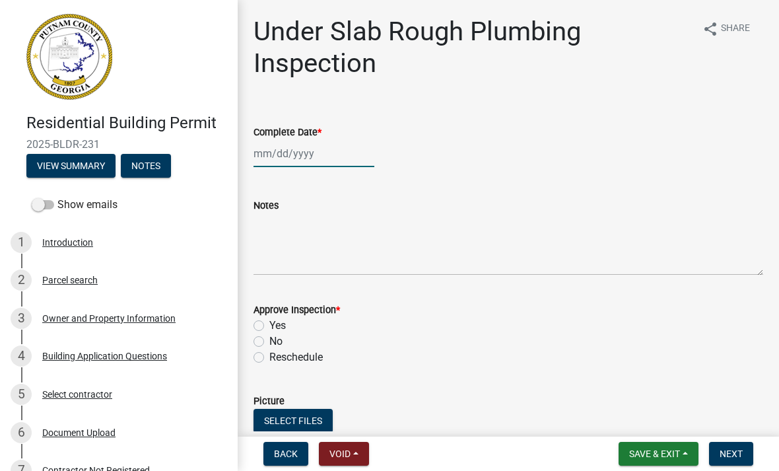
click at [291, 159] on div at bounding box center [313, 153] width 121 height 27
select select "10"
select select "2025"
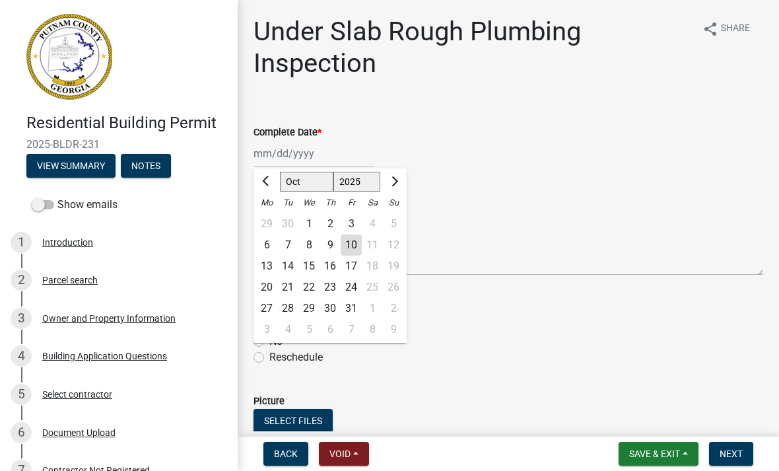
click at [359, 248] on div "10" at bounding box center [351, 244] width 21 height 21
type input "[DATE]"
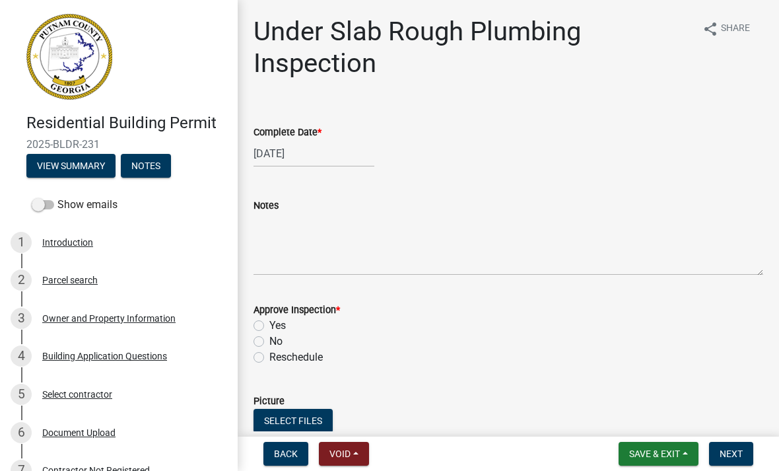
click at [275, 318] on label "Yes" at bounding box center [277, 326] width 17 height 16
click at [275, 318] on input "Yes" at bounding box center [273, 322] width 9 height 9
radio input "true"
click at [275, 330] on label "Yes" at bounding box center [277, 326] width 17 height 16
click at [275, 326] on input "Yes" at bounding box center [273, 322] width 9 height 9
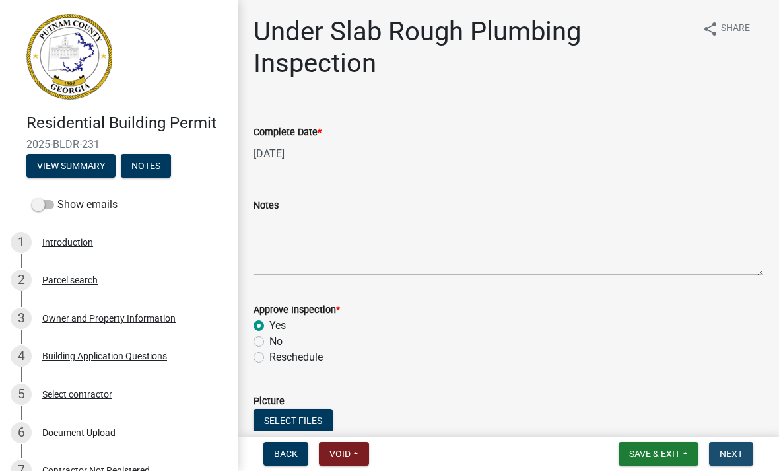
click at [733, 459] on button "Next" at bounding box center [731, 454] width 44 height 24
